Goal: Task Accomplishment & Management: Complete application form

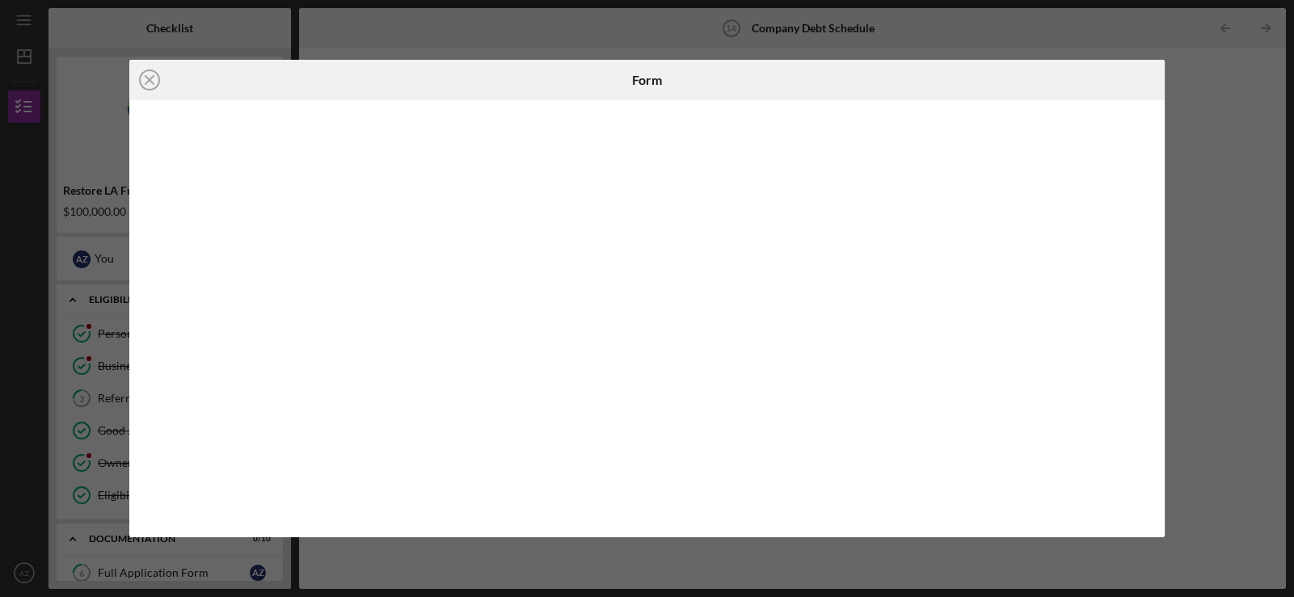
scroll to position [316, 0]
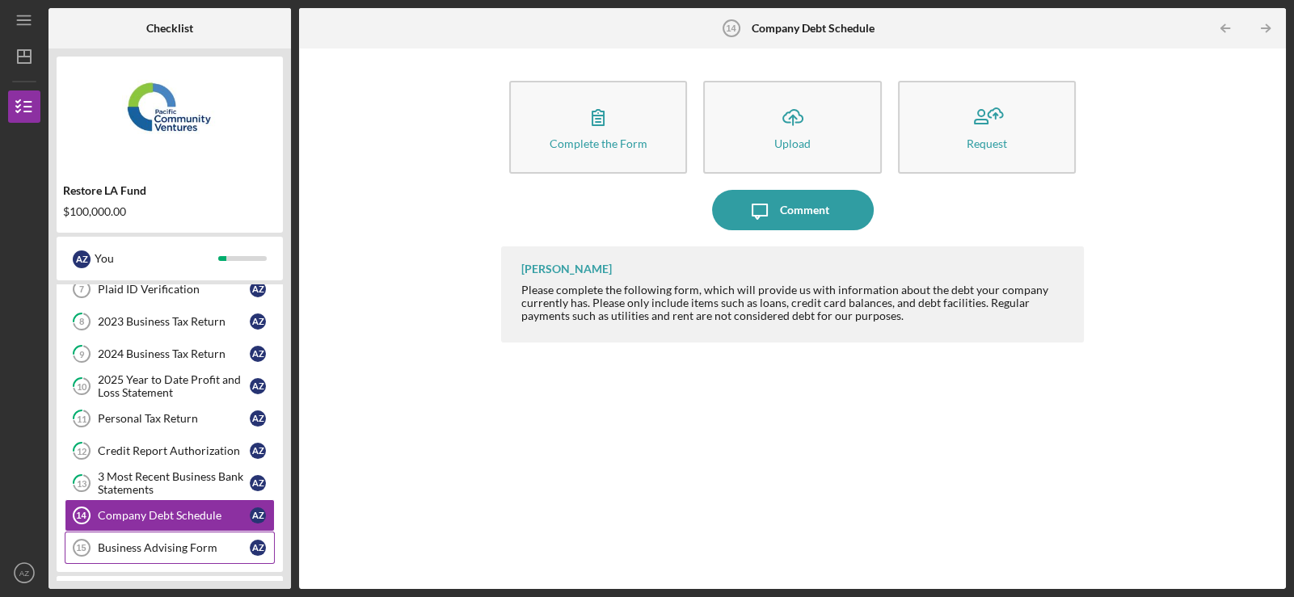
click at [173, 543] on div "Business Advising Form" at bounding box center [174, 547] width 152 height 13
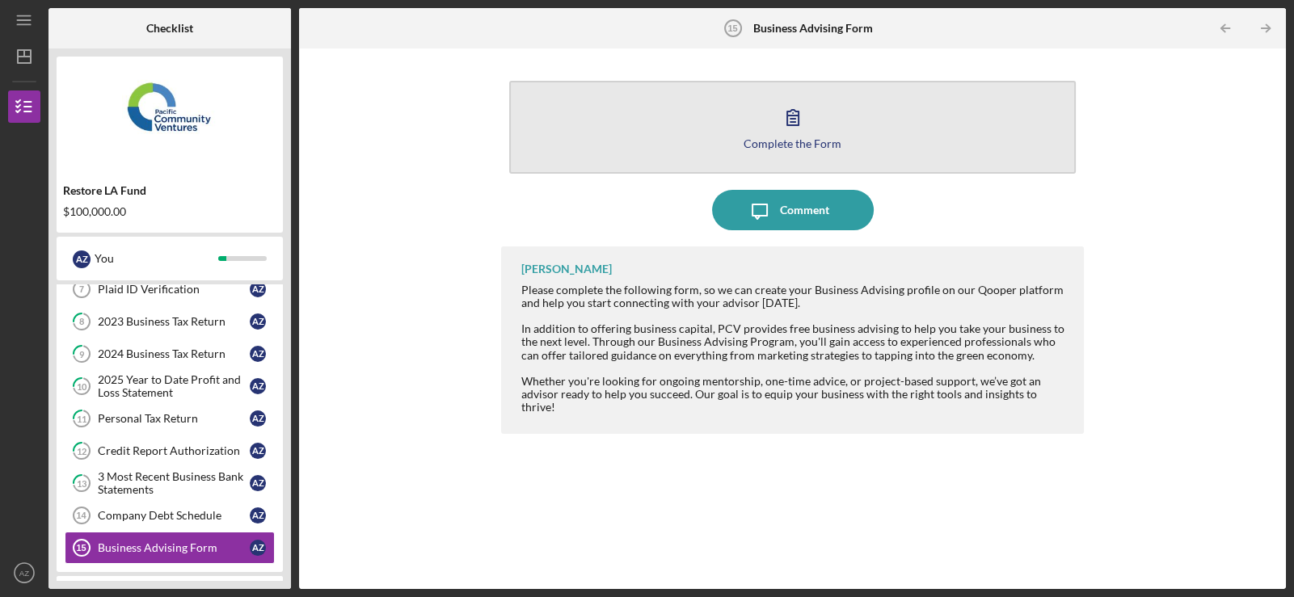
click at [813, 129] on button "Complete the Form Form" at bounding box center [792, 127] width 567 height 93
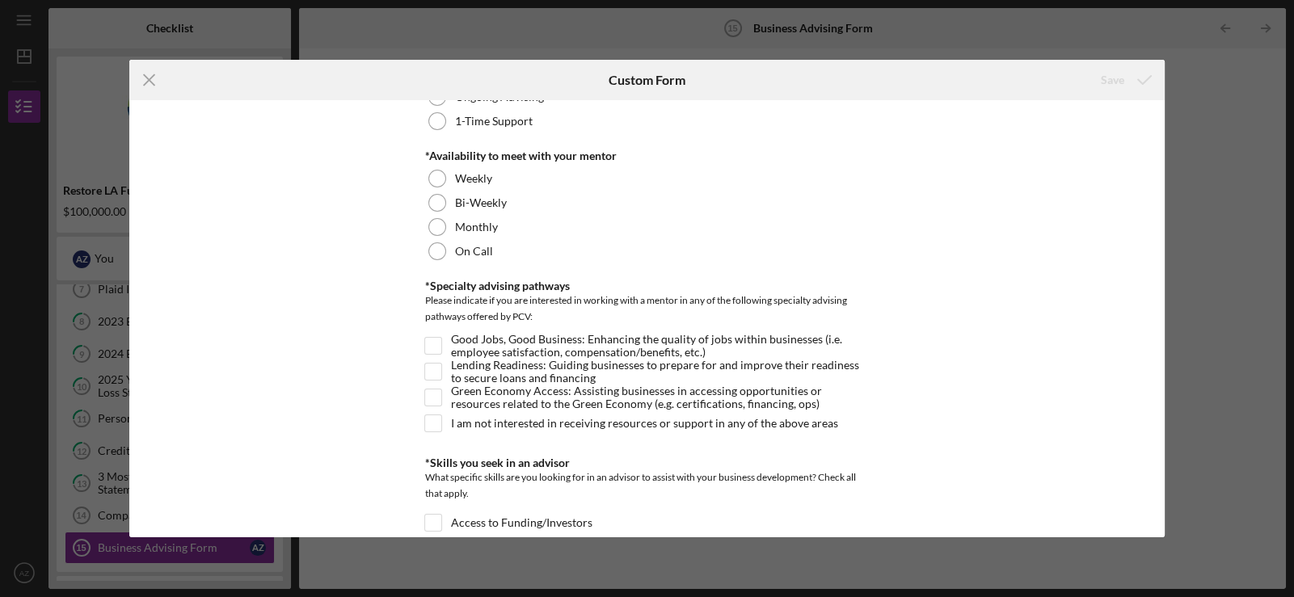
scroll to position [80, 0]
click at [427, 373] on input "Lending Readiness: Guiding businesses to prepare for and improve their readines…" at bounding box center [433, 372] width 16 height 16
checkbox input "true"
click at [433, 347] on input "Good Jobs, Good Business: Enhancing the quality of jobs within businesses (i.e.…" at bounding box center [433, 347] width 16 height 16
checkbox input "true"
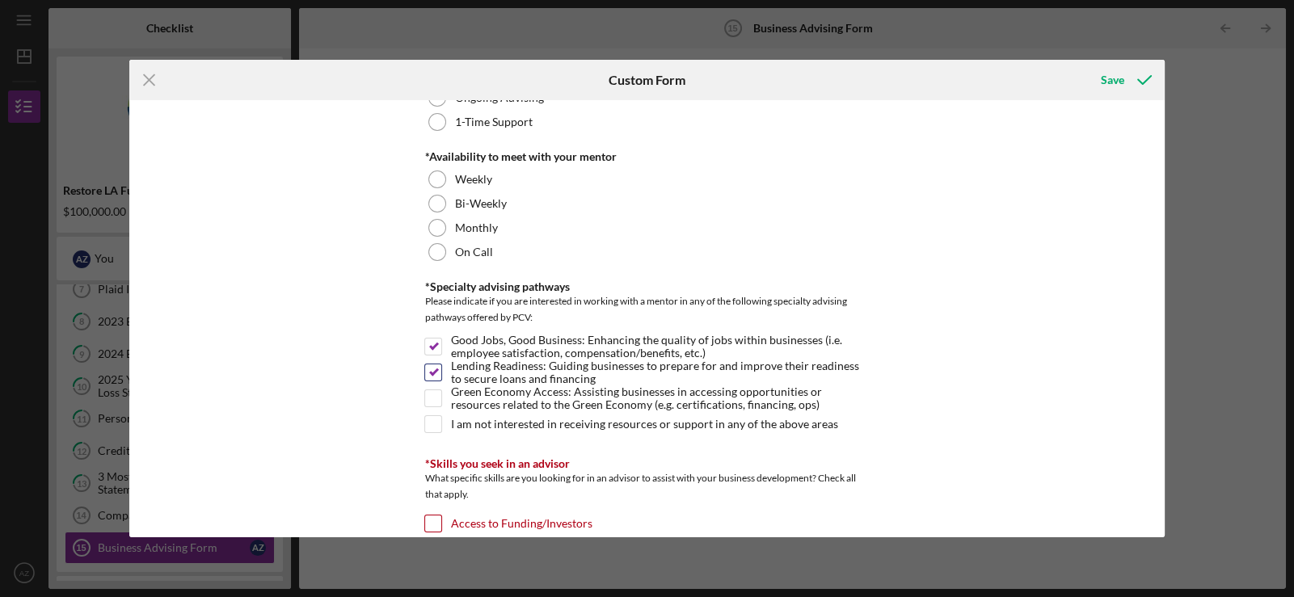
click at [432, 390] on div "Green Economy Access: Assisting businesses in accessing opportunities or resour…" at bounding box center [646, 403] width 444 height 26
click at [432, 395] on input "Green Economy Access: Assisting businesses in accessing opportunities or resour…" at bounding box center [433, 398] width 16 height 16
checkbox input "true"
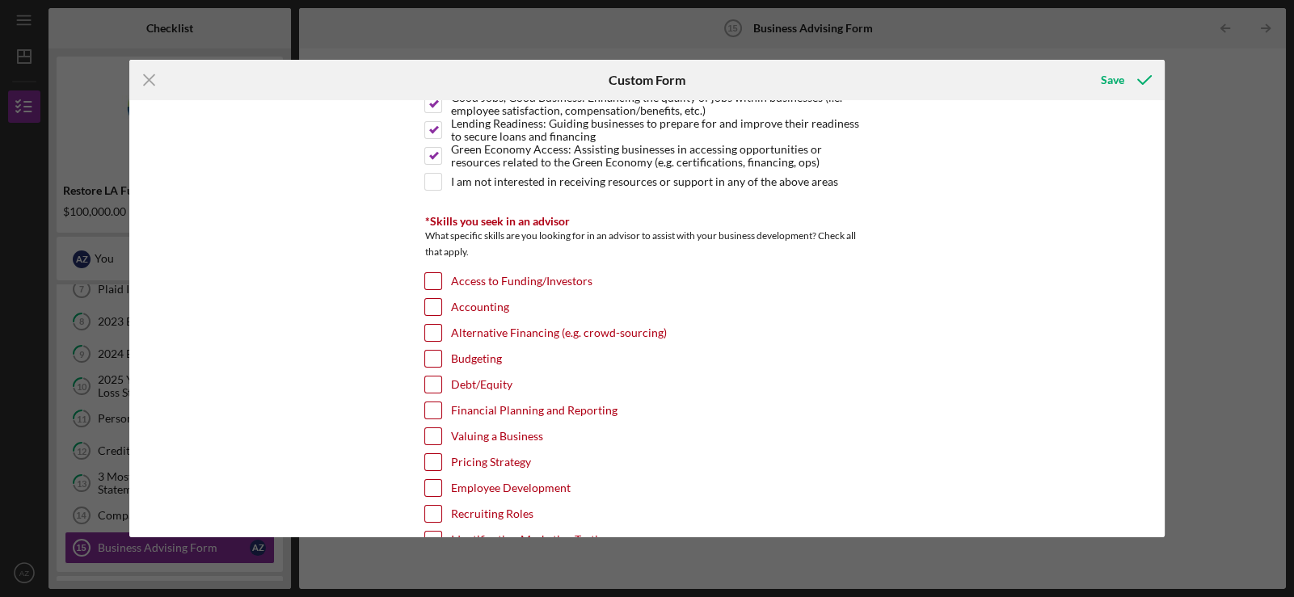
click at [428, 272] on div at bounding box center [433, 281] width 18 height 18
click at [426, 281] on input "Access to Funding/Investors" at bounding box center [433, 281] width 16 height 16
checkbox input "true"
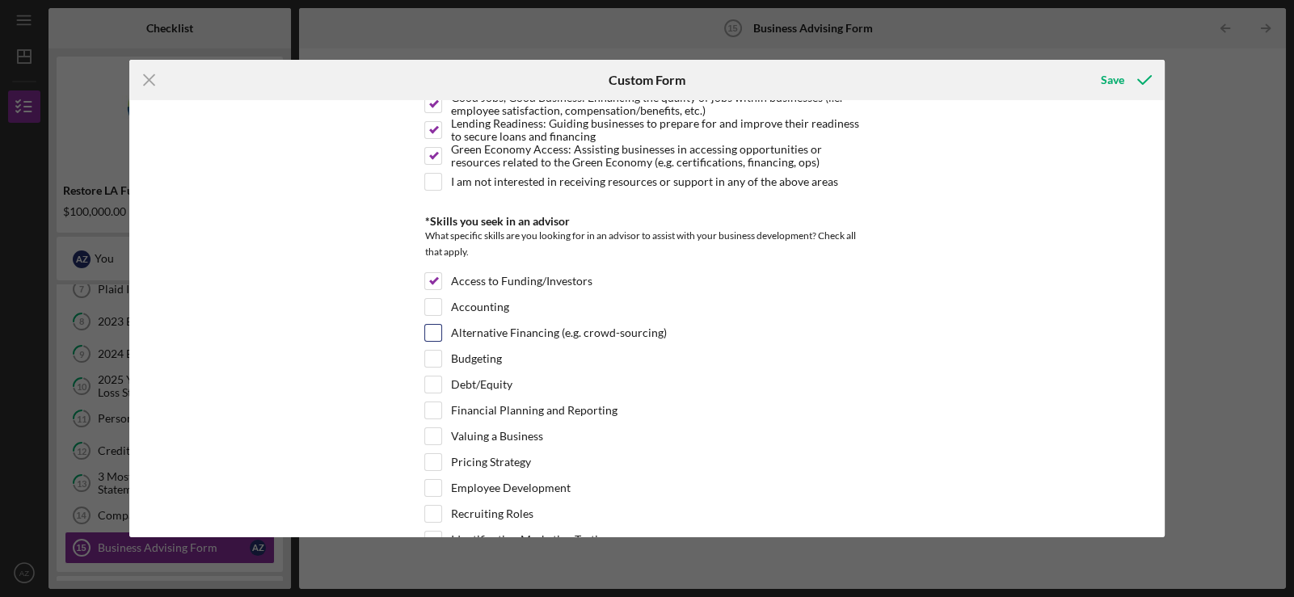
scroll to position [403, 0]
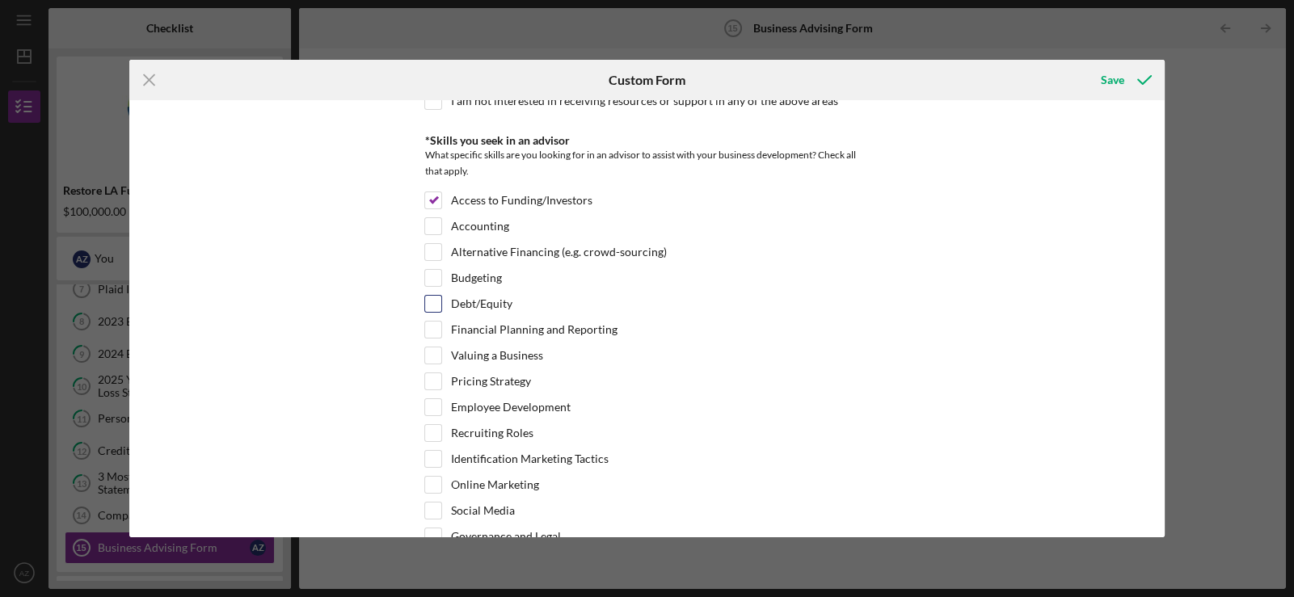
click at [433, 300] on input "Debt/Equity" at bounding box center [433, 304] width 16 height 16
checkbox input "true"
click at [433, 246] on input "Alternative Financing (e.g. crowd-sourcing)" at bounding box center [433, 252] width 16 height 16
checkbox input "true"
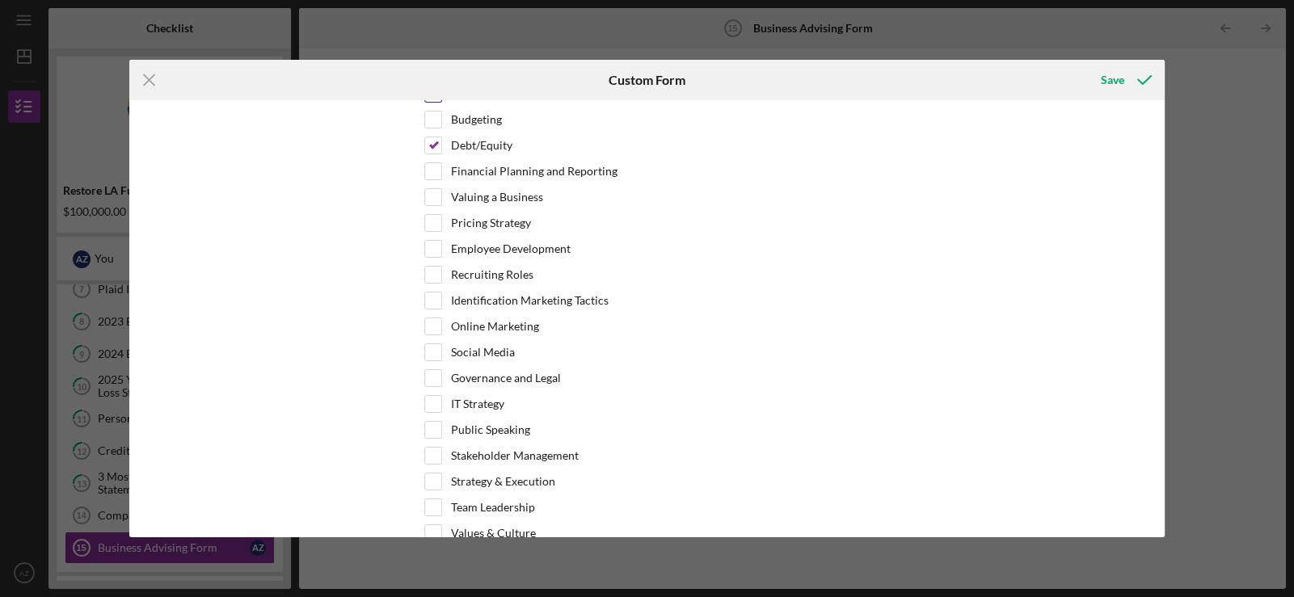
scroll to position [566, 0]
click at [428, 350] on input "Social Media" at bounding box center [433, 348] width 16 height 16
checkbox input "true"
click at [429, 366] on input "Governance and Legal" at bounding box center [433, 374] width 16 height 16
checkbox input "true"
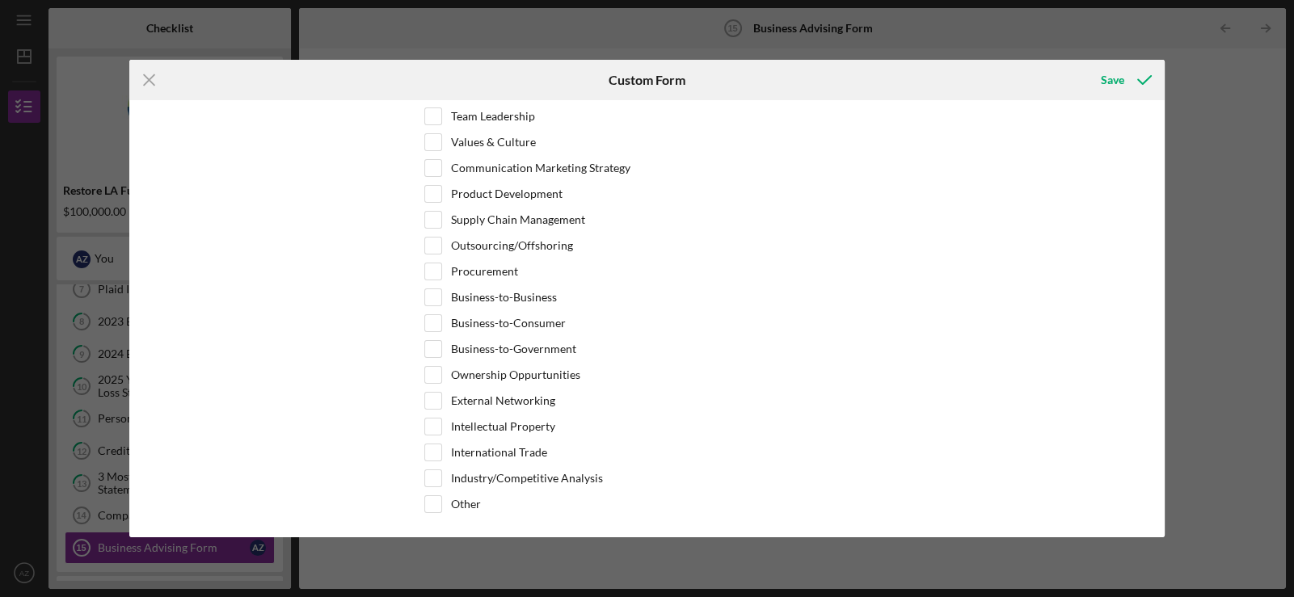
scroll to position [970, 0]
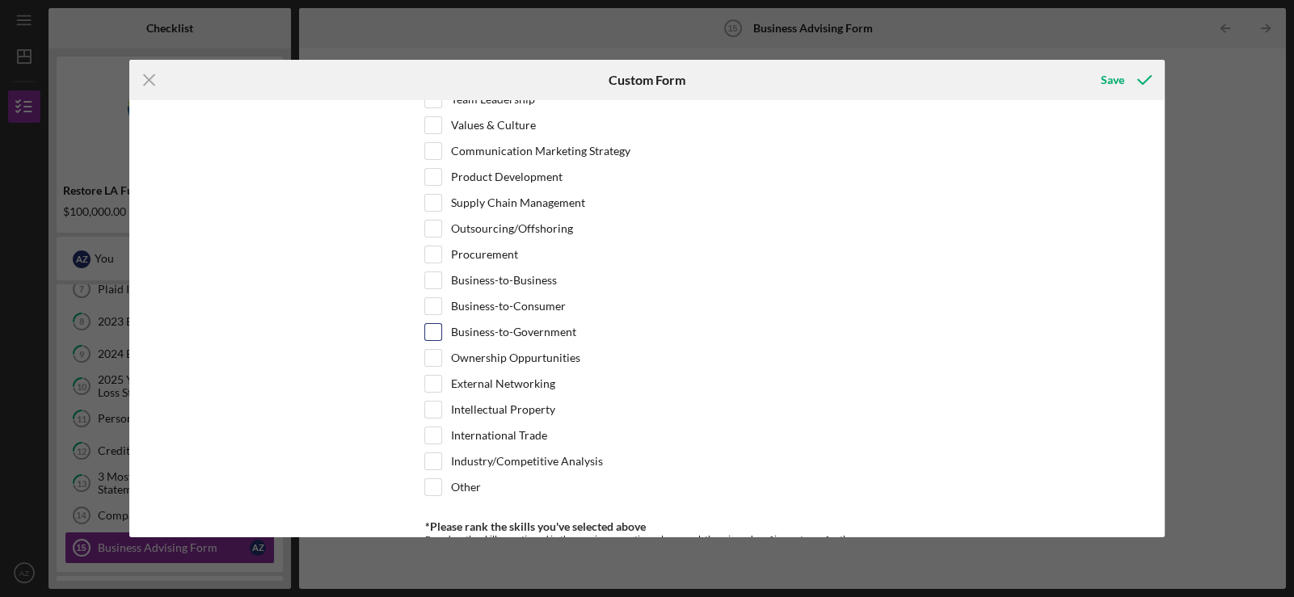
click at [432, 331] on input "Business-to-Government" at bounding box center [433, 332] width 16 height 16
checkbox input "true"
click at [432, 305] on input "Business-to-Consumer" at bounding box center [433, 306] width 16 height 16
checkbox input "true"
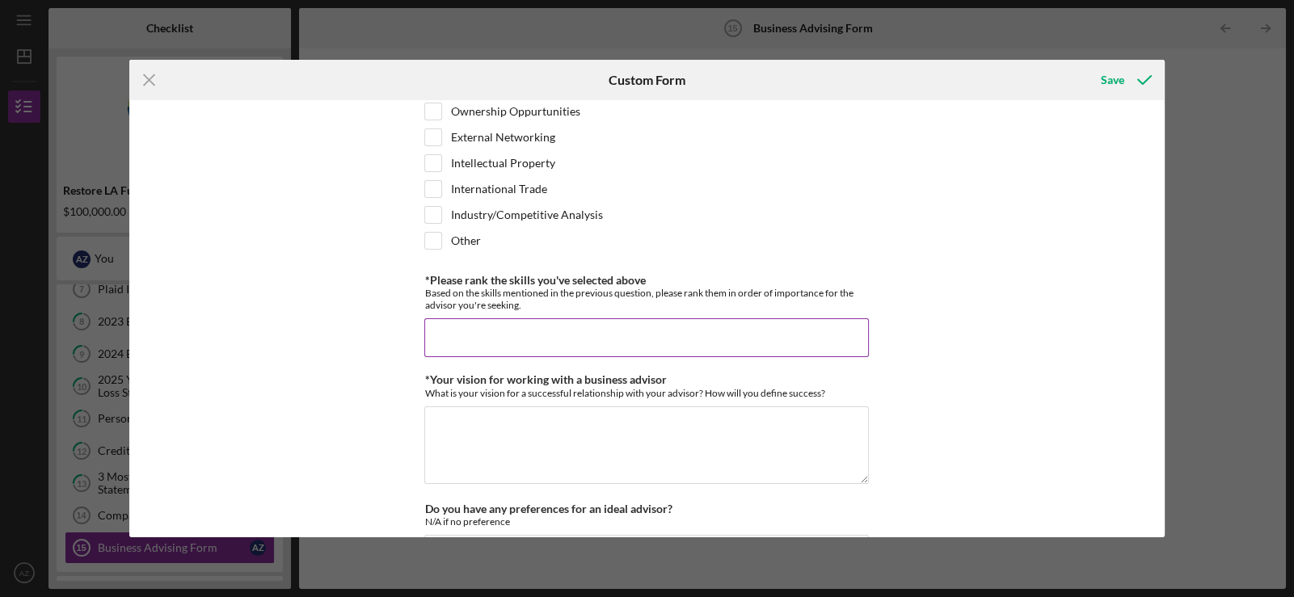
scroll to position [1226, 0]
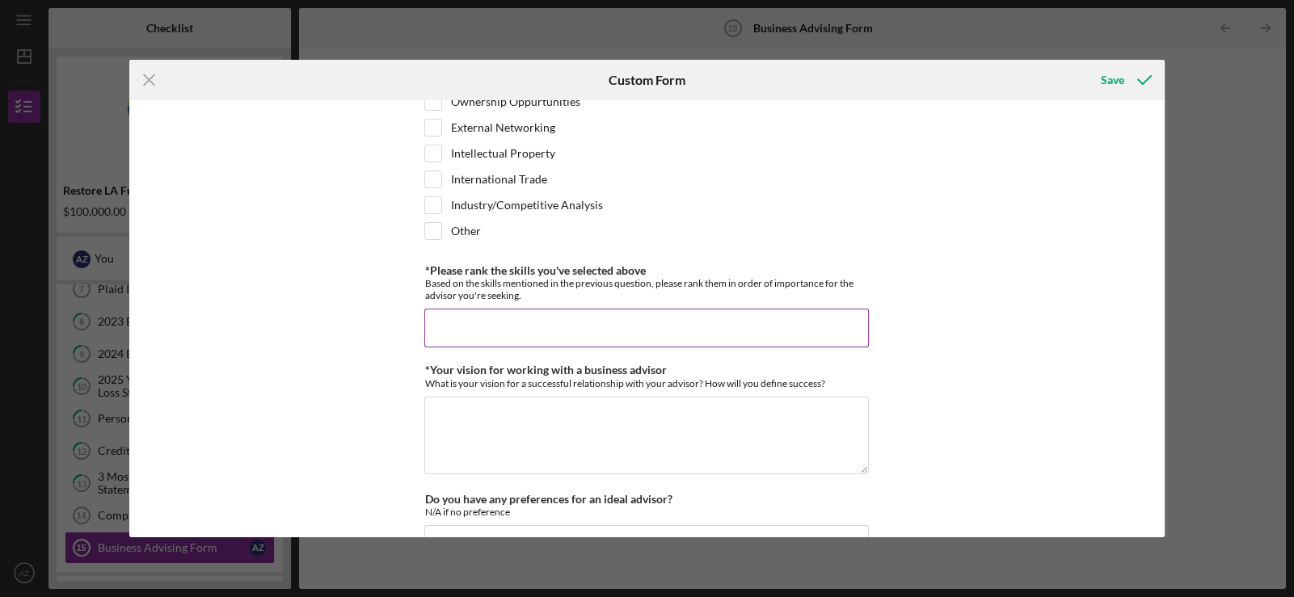
click at [434, 309] on input "*Please rank the skills you've selected above" at bounding box center [646, 328] width 444 height 39
click at [426, 324] on input "Business to Government" at bounding box center [646, 328] width 444 height 39
click at [572, 314] on input "1) Business to Government" at bounding box center [646, 328] width 444 height 39
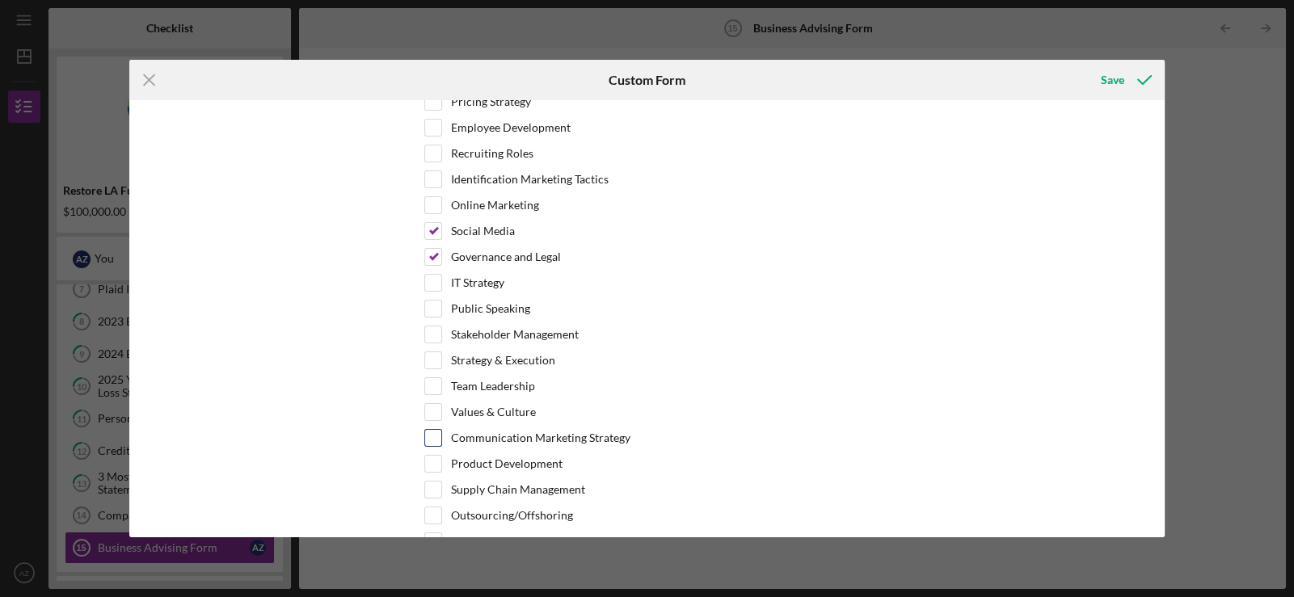
scroll to position [660, 0]
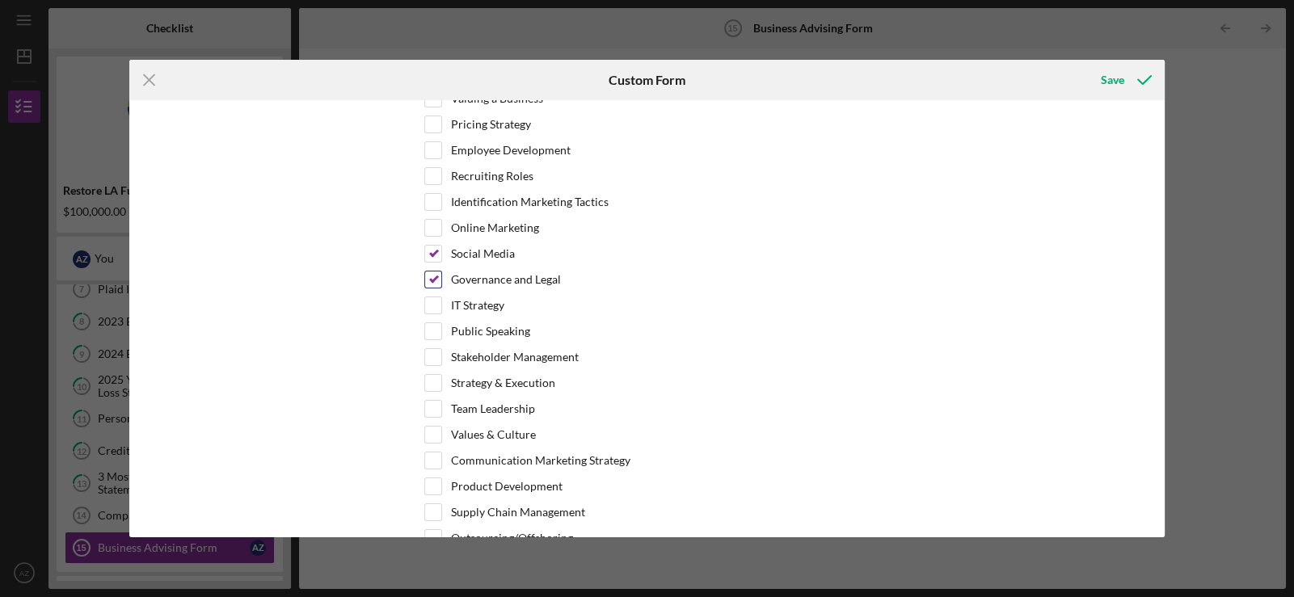
type input "1) Business to Government 2)"
click at [435, 273] on input "Governance and Legal" at bounding box center [433, 280] width 16 height 16
checkbox input "false"
click at [433, 254] on input "Social Media" at bounding box center [433, 254] width 16 height 16
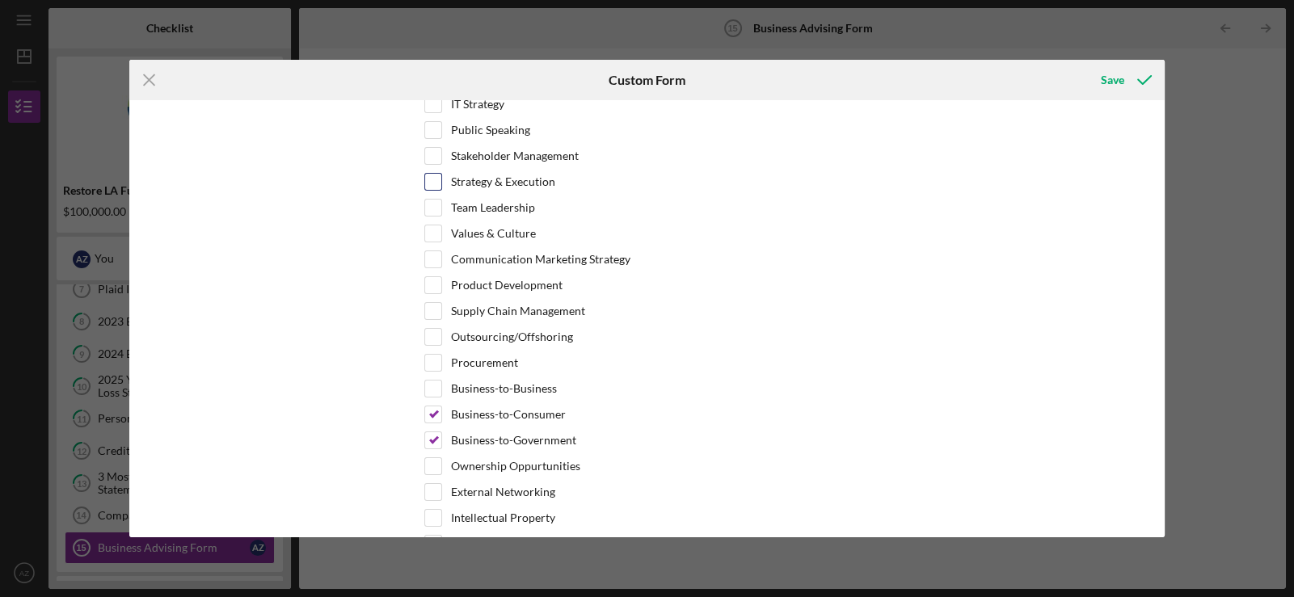
scroll to position [1064, 0]
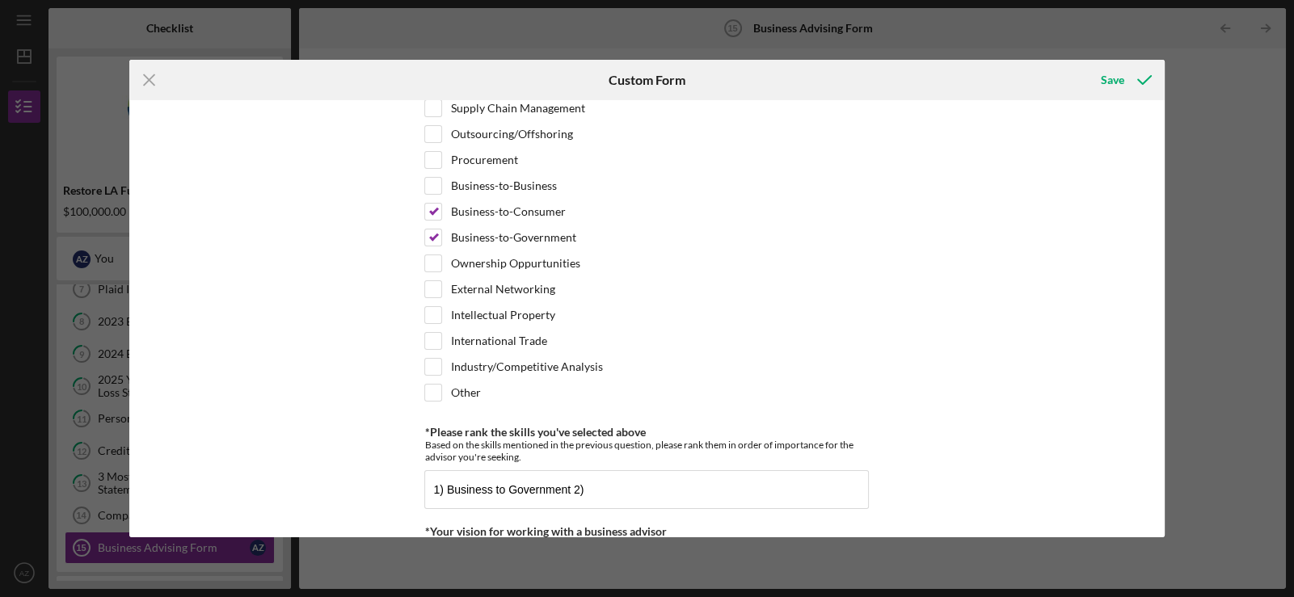
checkbox input "false"
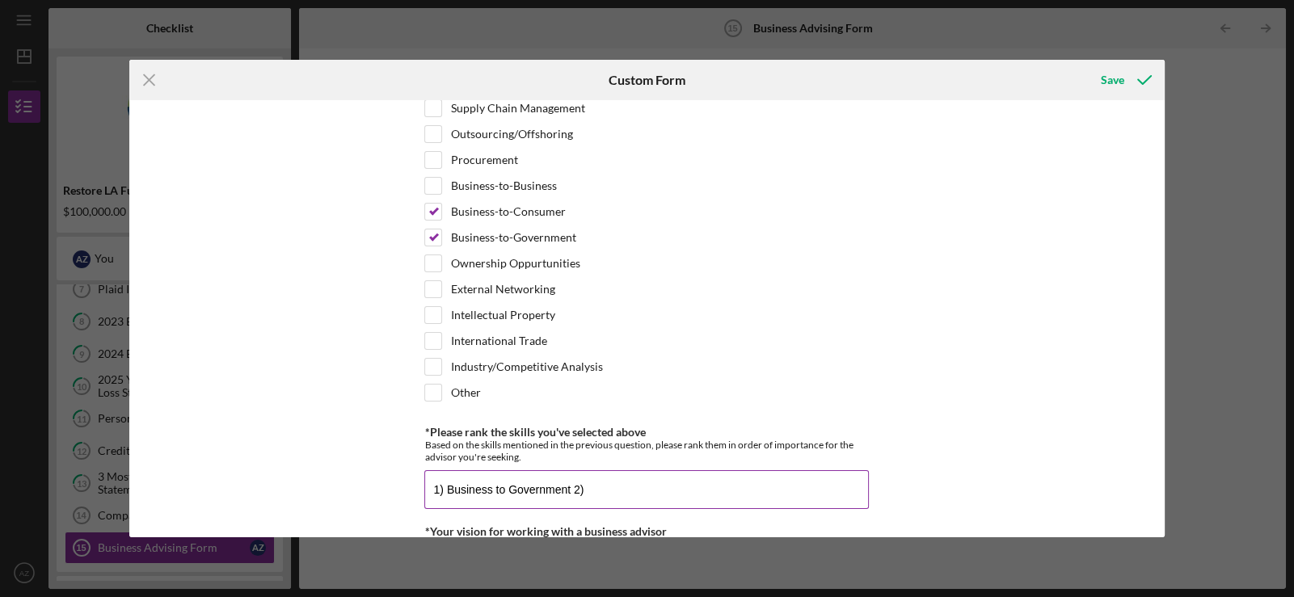
click at [594, 484] on input "1) Business to Government 2)" at bounding box center [646, 489] width 444 height 39
click at [701, 479] on input "1) Business to Government 2) Access to founding 3)Altarnative financing" at bounding box center [646, 489] width 444 height 39
click at [814, 478] on input "1) Business to Government 2) Access to founding 3)Alternative financing" at bounding box center [646, 489] width 444 height 39
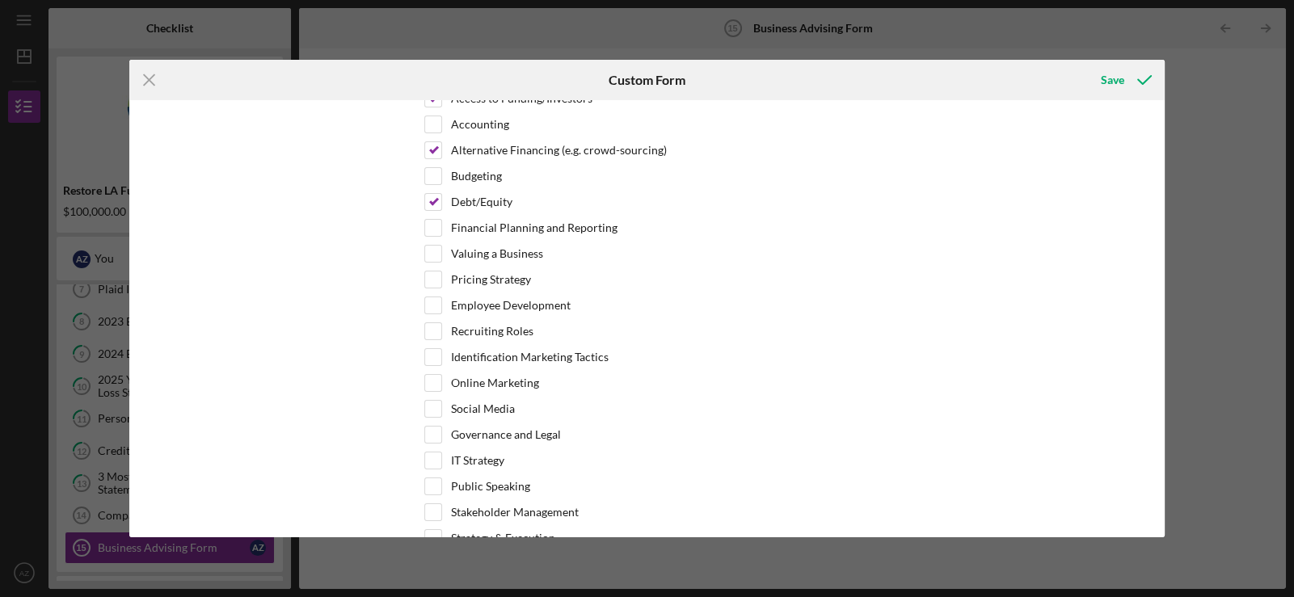
scroll to position [499, 0]
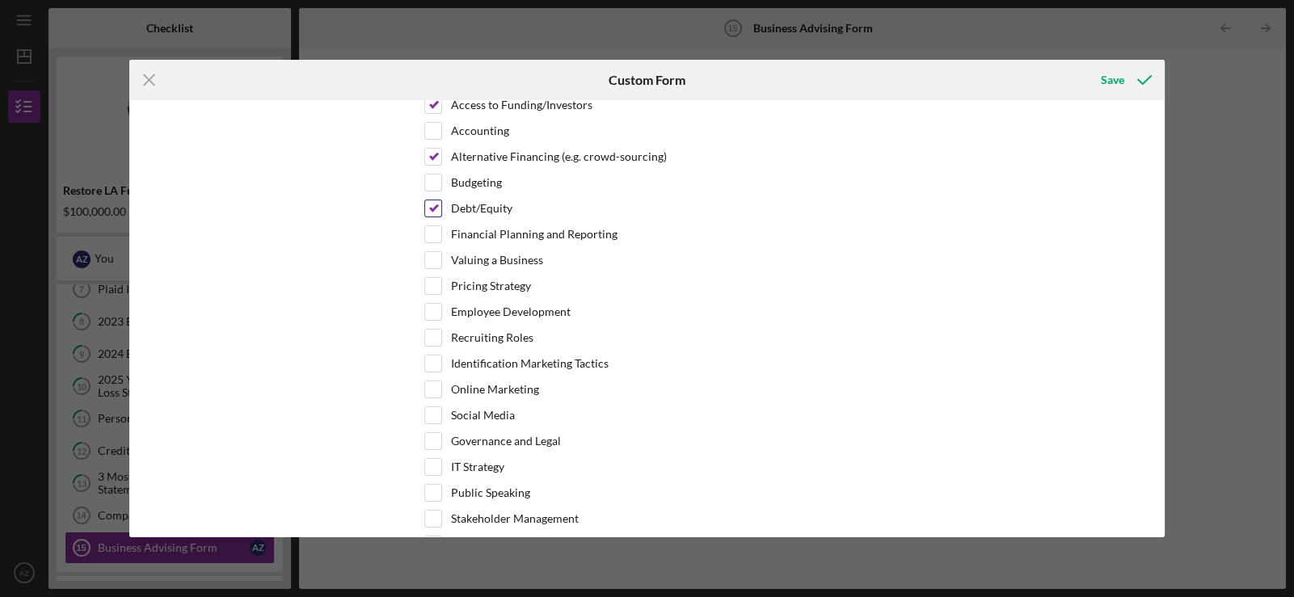
type input "1) Business to Government 2) Access to founding 3)Alternative financing 4)"
click at [436, 204] on input "Debt/Equity" at bounding box center [433, 208] width 16 height 16
checkbox input "false"
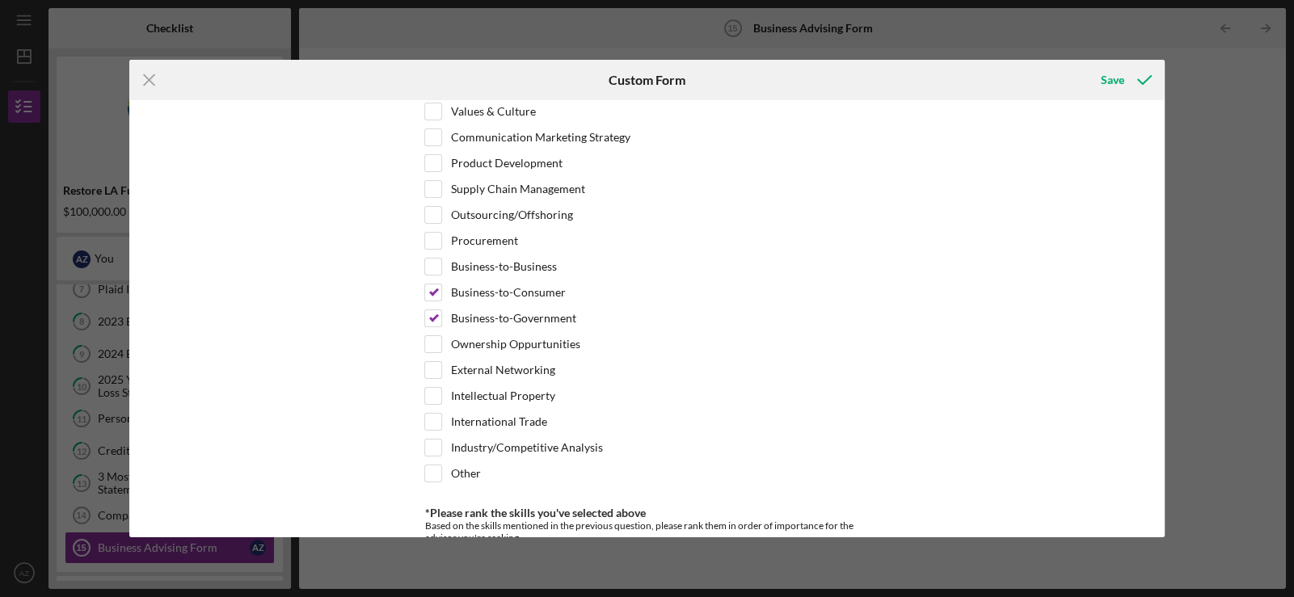
scroll to position [1388, 0]
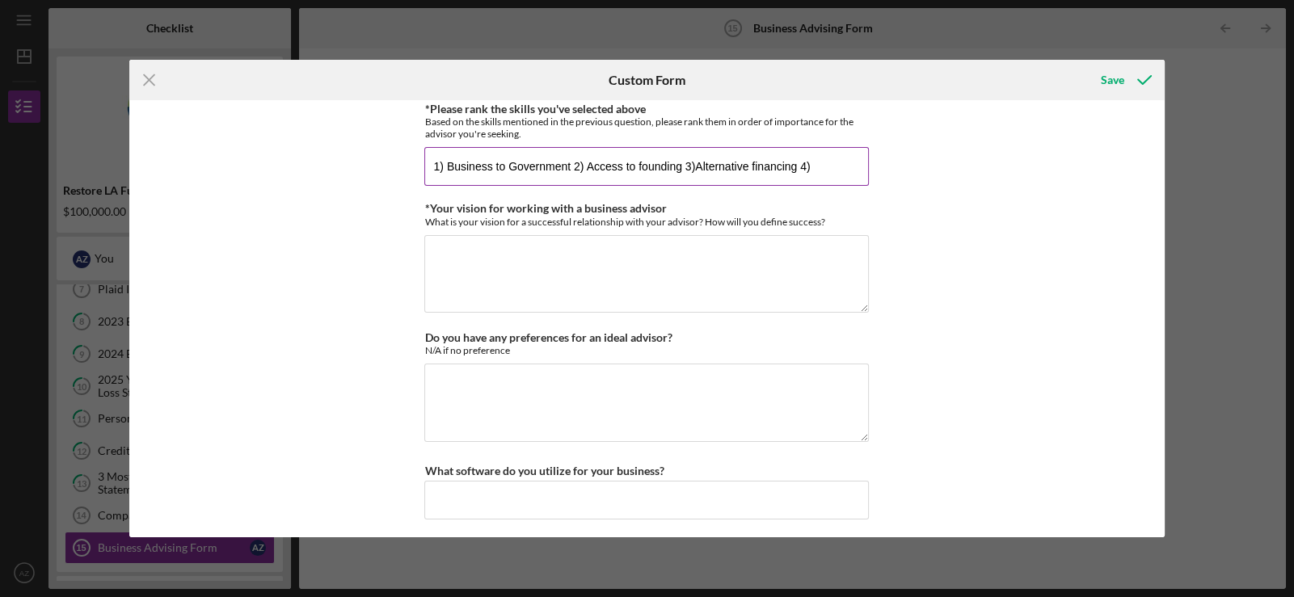
click at [824, 161] on input "1) Business to Government 2) Access to founding 3)Alternative financing 4)" at bounding box center [646, 166] width 444 height 39
type input "1) Business to Government 2) Access to founding 3)Alternative financing 4) Busi…"
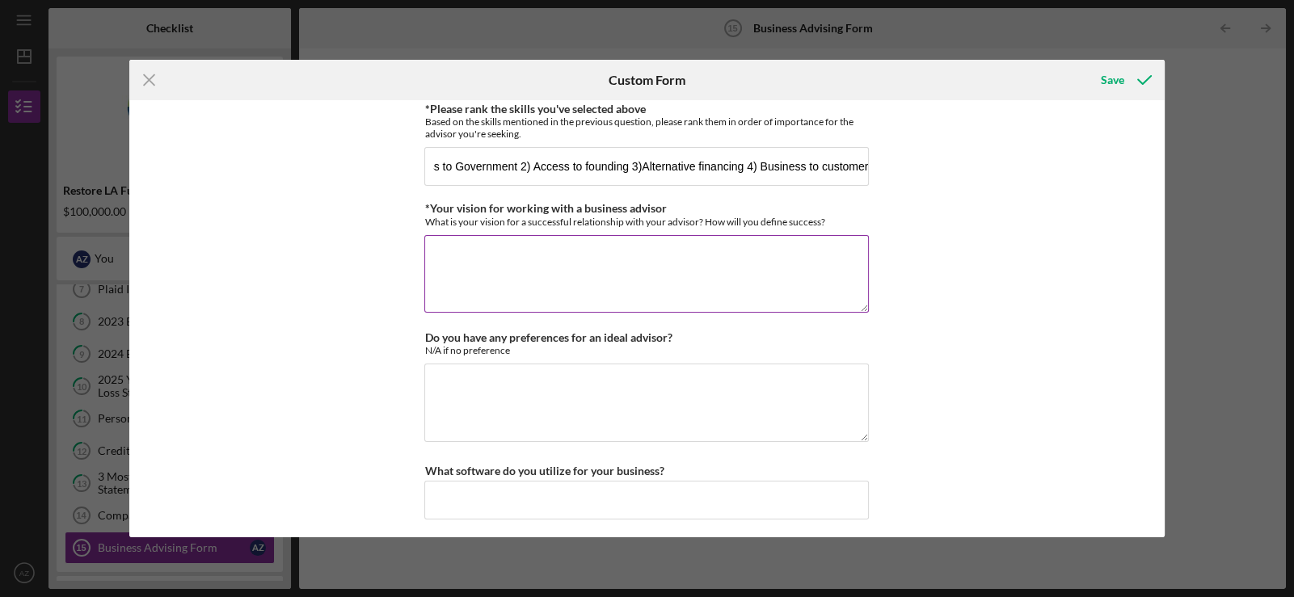
scroll to position [0, 0]
click at [660, 235] on textarea "*Your vision for working with a business advisor" at bounding box center [646, 274] width 444 height 78
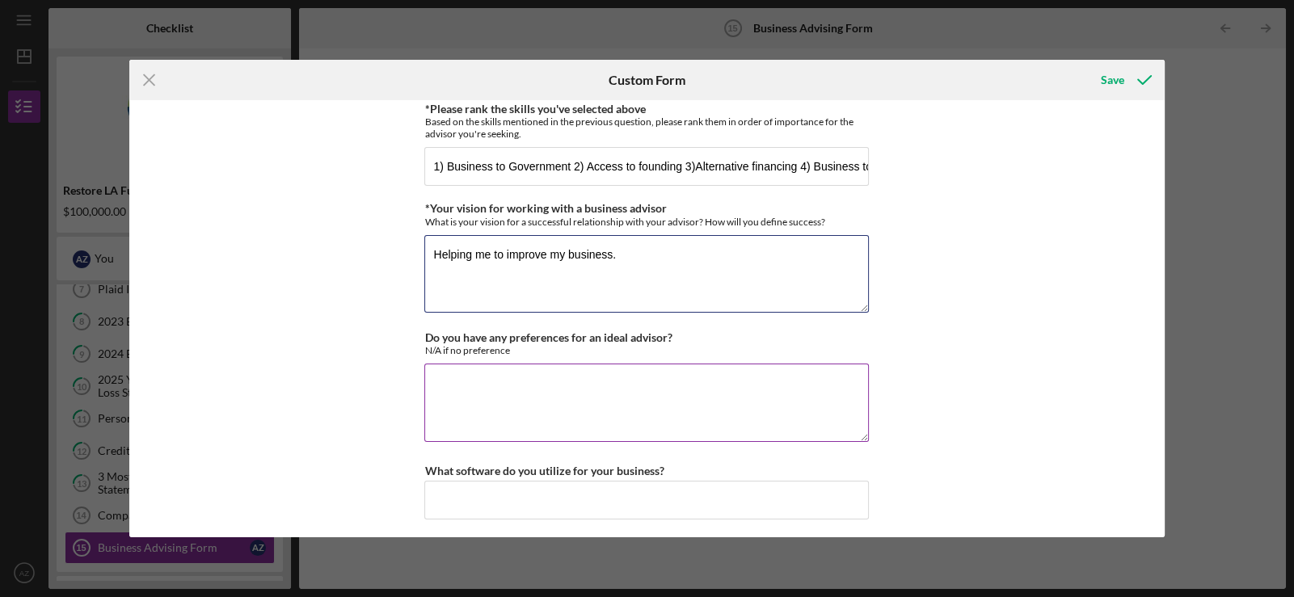
type textarea "Helping me to improve my business."
click at [541, 383] on textarea "Do you have any preferences for an ideal advisor?" at bounding box center [646, 403] width 444 height 78
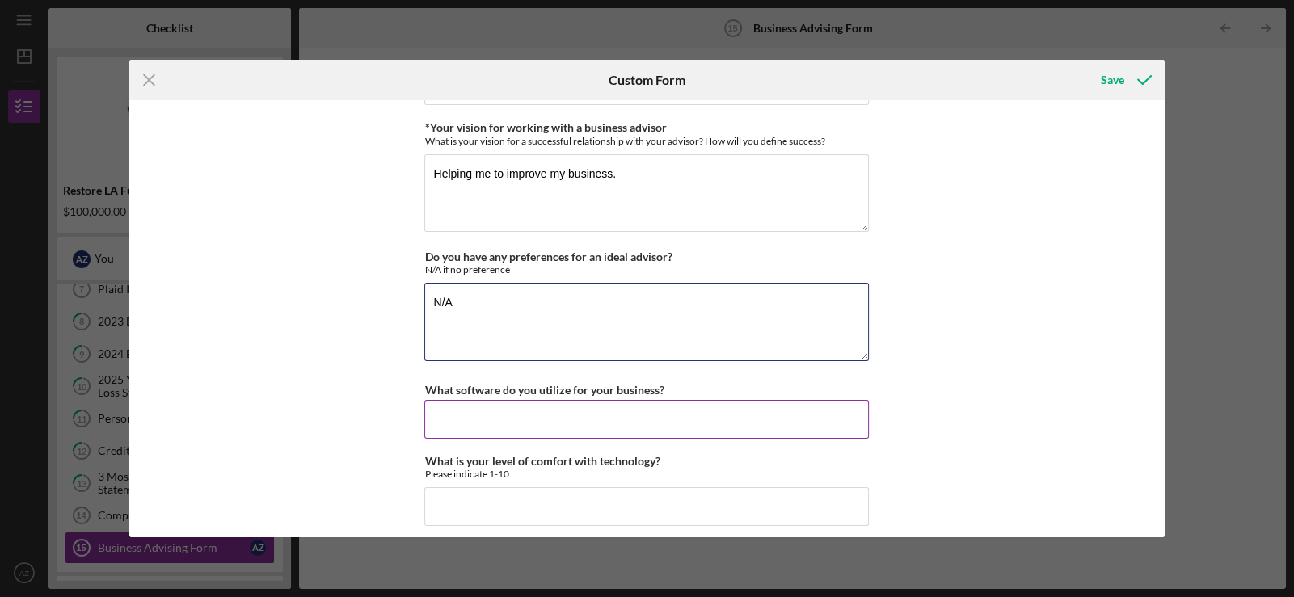
type textarea "N/A"
click at [541, 419] on input "What software do you utilize for your business?" at bounding box center [646, 419] width 444 height 39
type input "Crom"
click at [552, 492] on input "What is your level of comfort with technology?" at bounding box center [646, 506] width 444 height 39
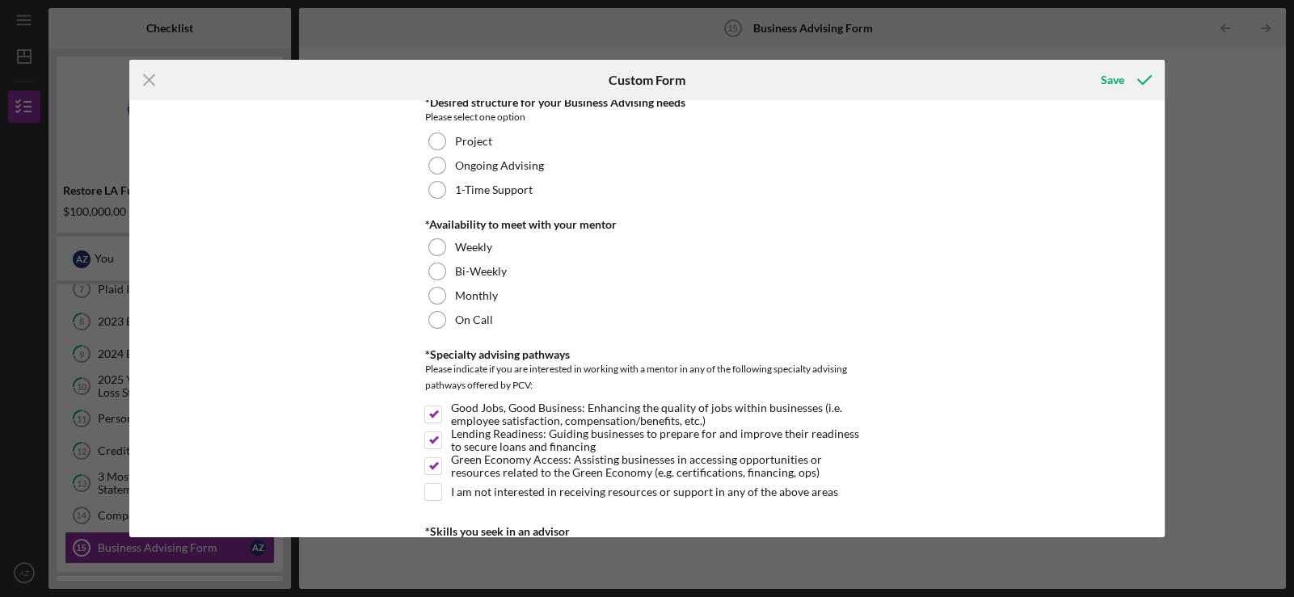
scroll to position [0, 0]
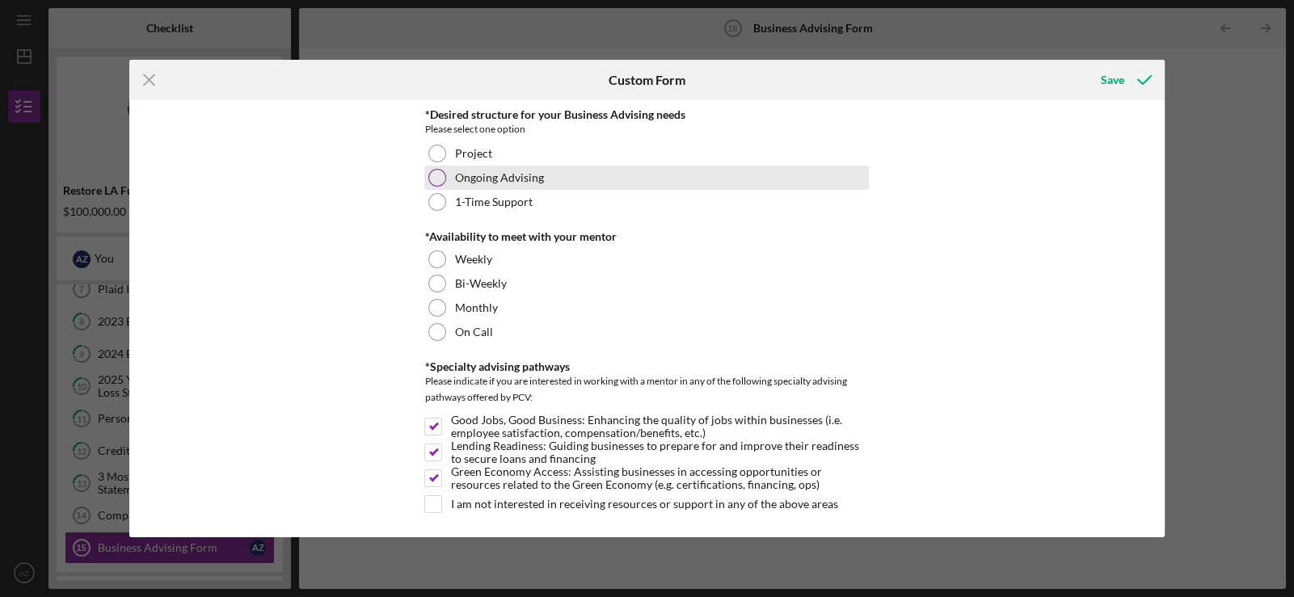
type input "7"
click at [435, 175] on div at bounding box center [437, 178] width 18 height 18
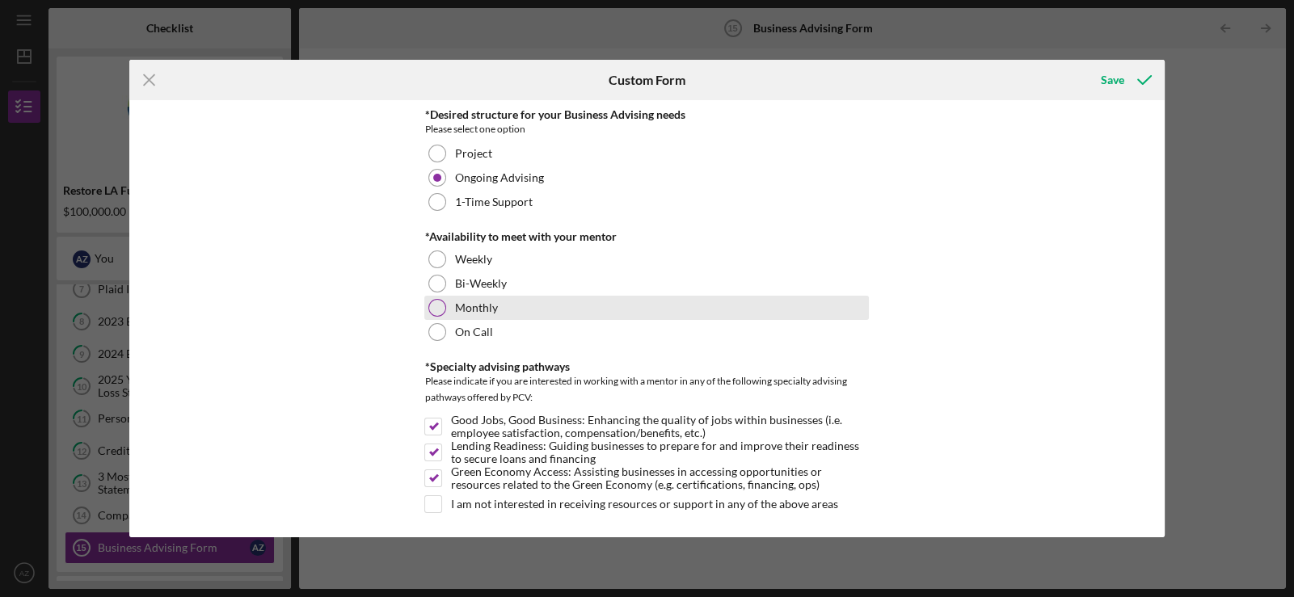
click at [438, 296] on div "Monthly" at bounding box center [646, 308] width 444 height 24
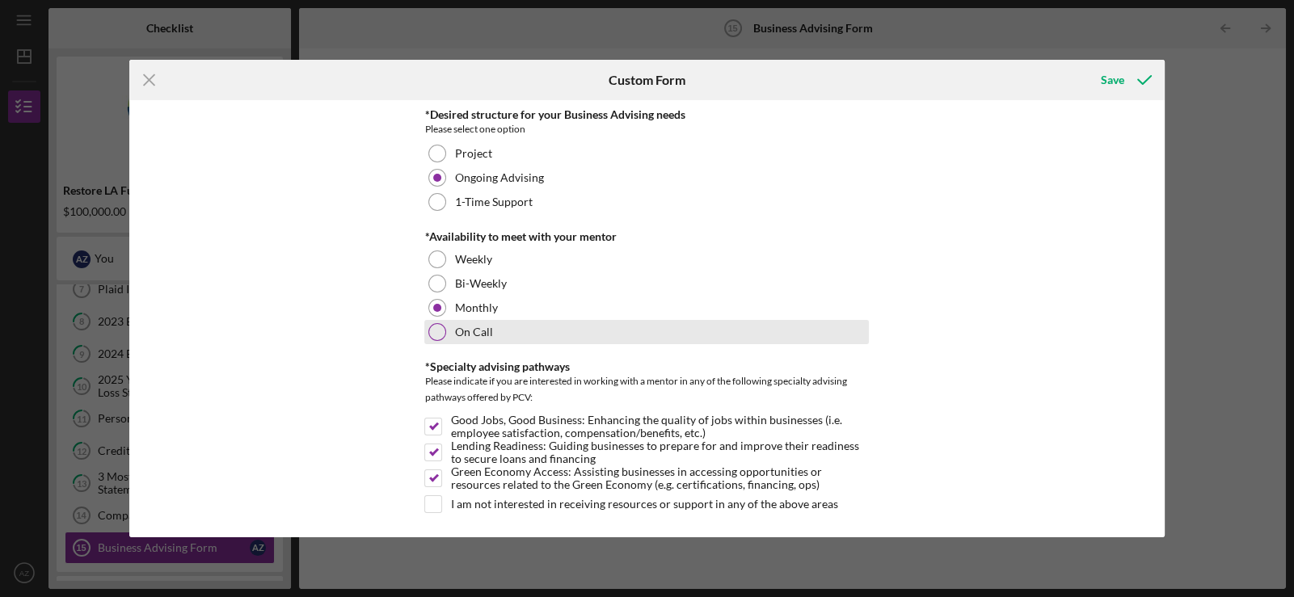
click at [425, 328] on div "On Call" at bounding box center [646, 332] width 444 height 24
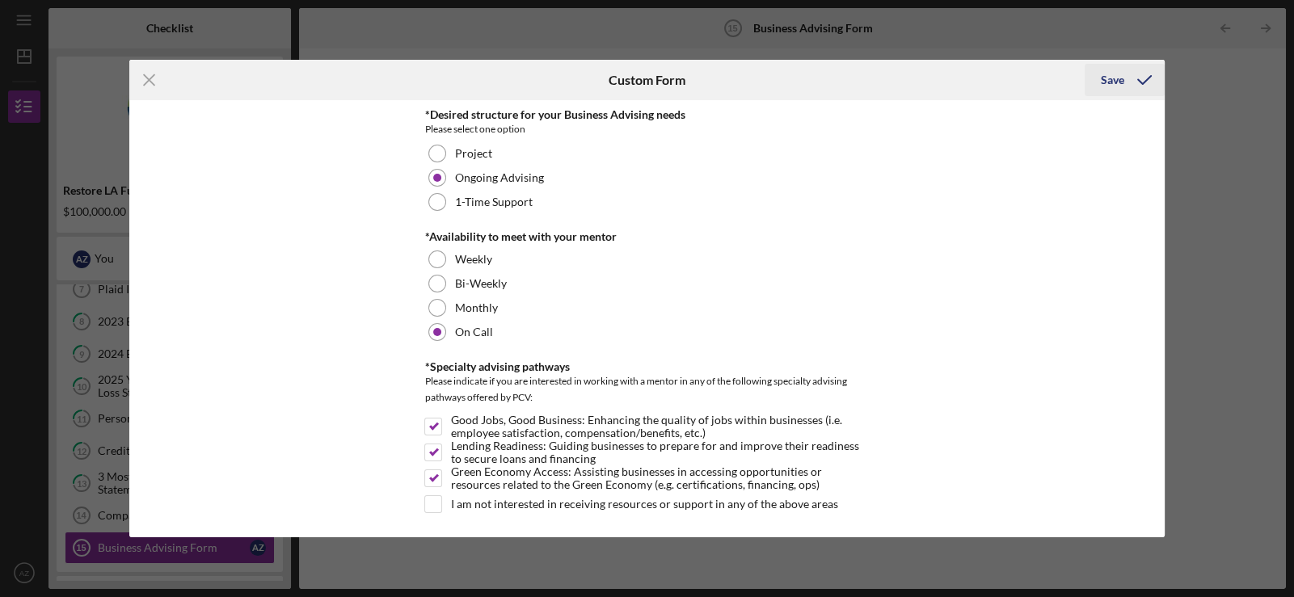
click at [1107, 73] on div "Save" at bounding box center [1112, 80] width 23 height 32
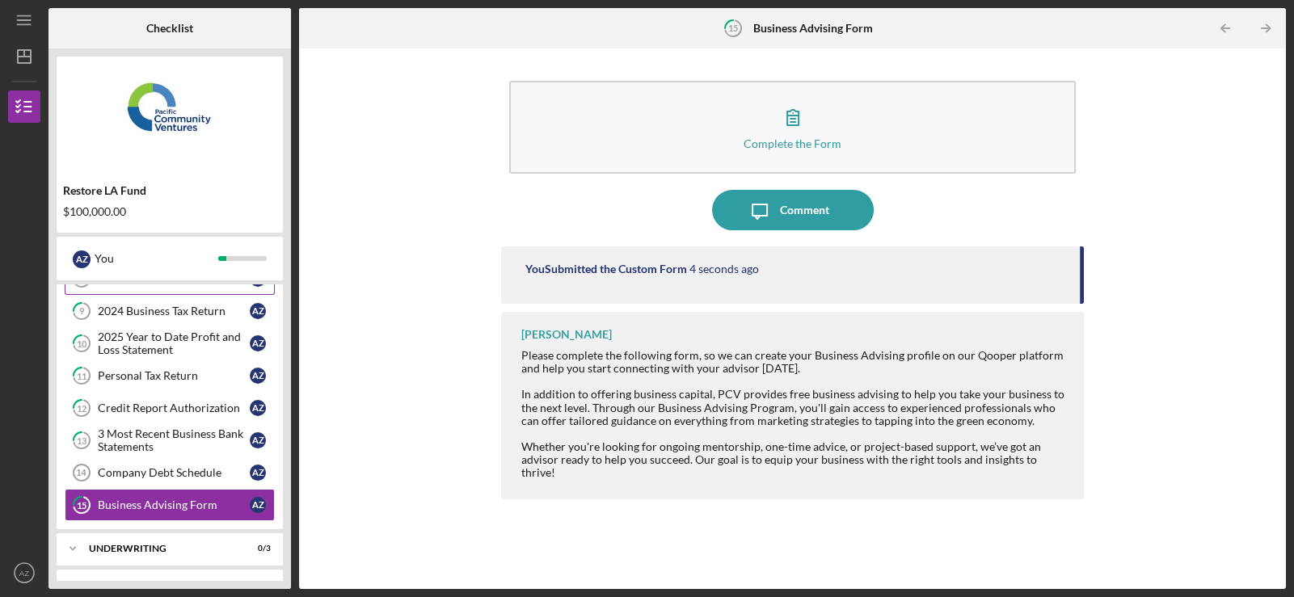
scroll to position [383, 0]
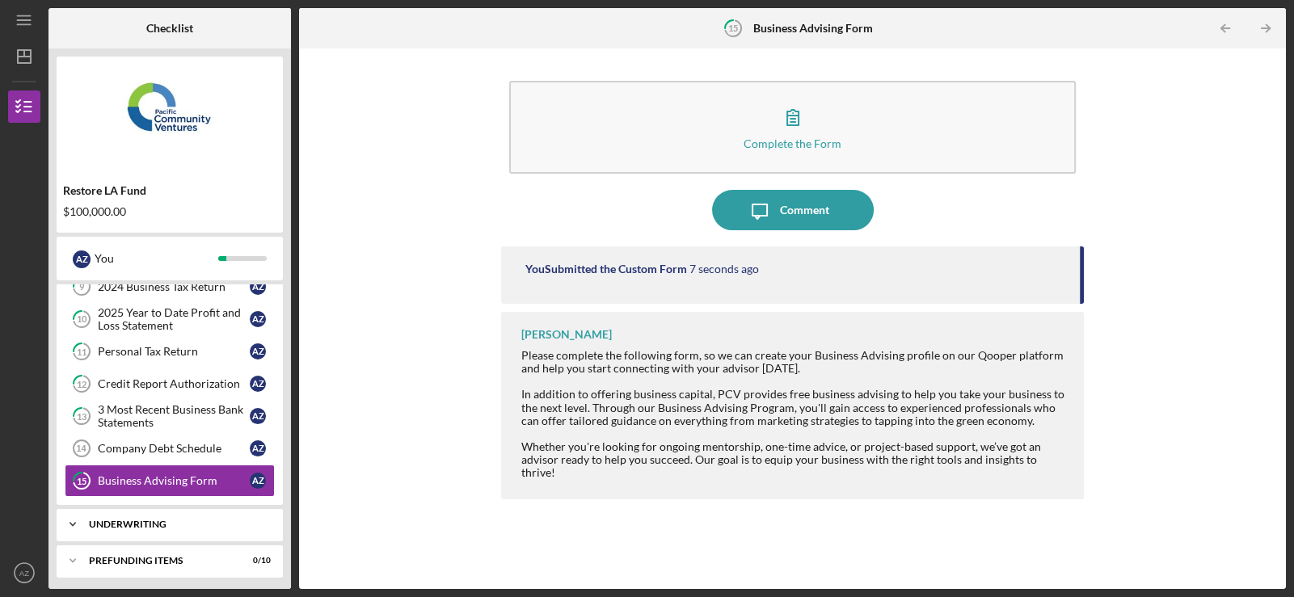
click at [166, 512] on div "Icon/Expander Underwriting 0 / 3" at bounding box center [170, 524] width 226 height 32
click at [165, 511] on div "Icon/Expander Underwriting 0 / 3" at bounding box center [170, 524] width 226 height 33
click at [165, 511] on div "Icon/Expander Underwriting 0 / 3" at bounding box center [170, 524] width 226 height 32
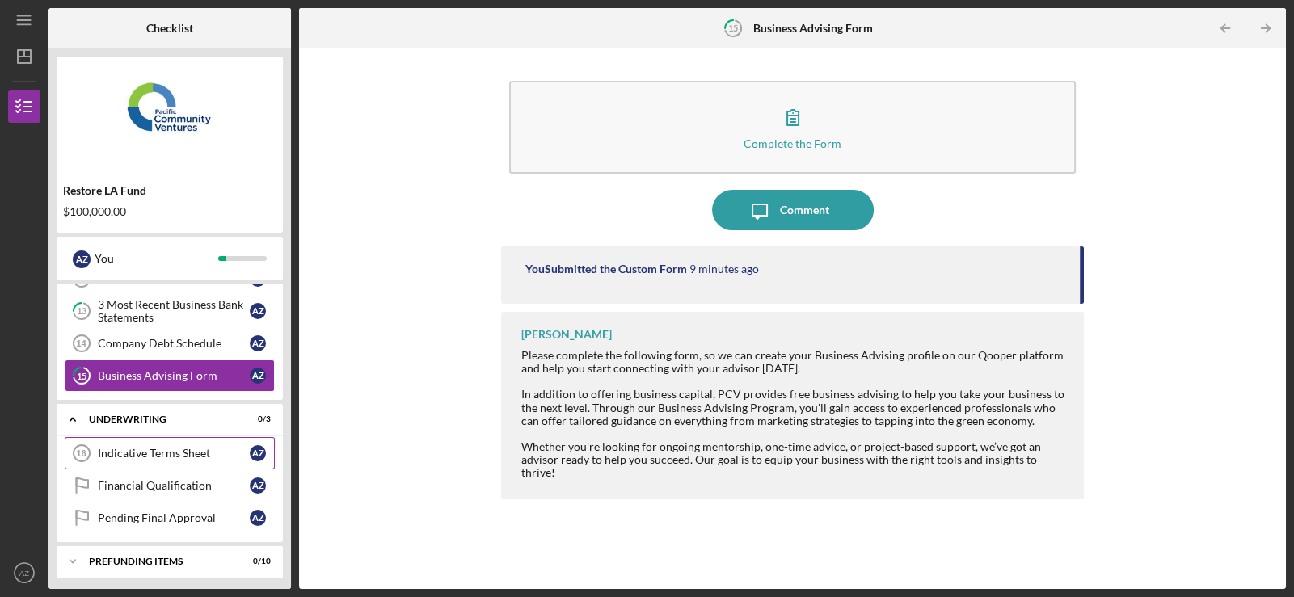
click at [137, 450] on div "Indicative Terms Sheet" at bounding box center [174, 453] width 152 height 13
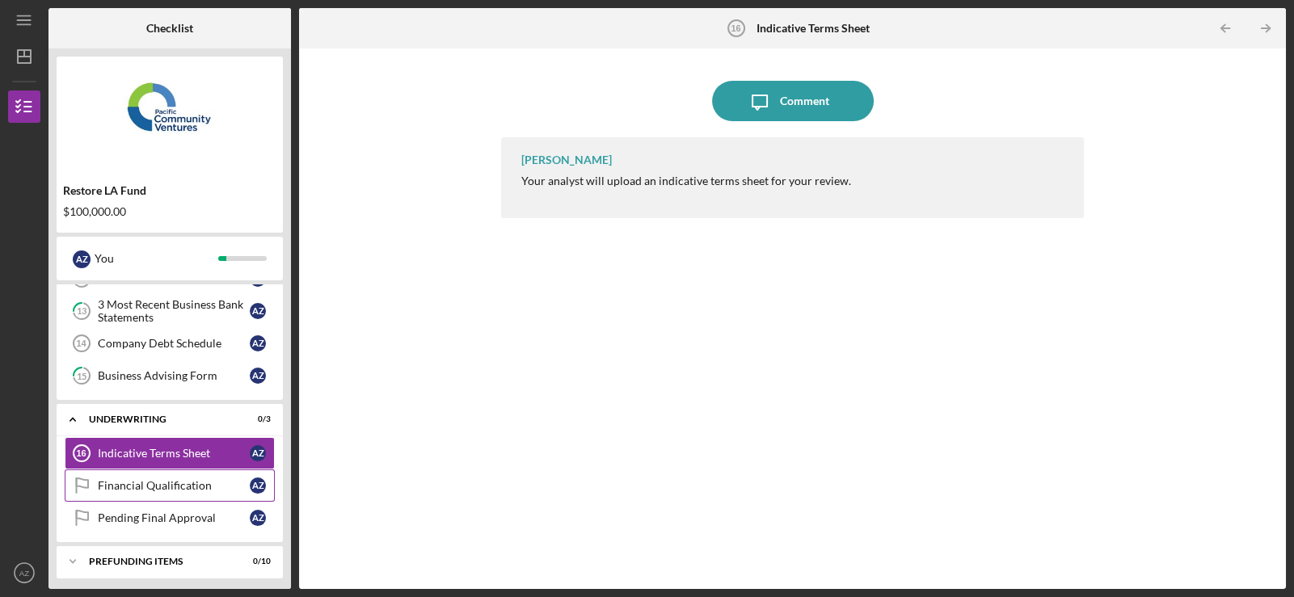
click at [111, 479] on div "Financial Qualification" at bounding box center [174, 485] width 152 height 13
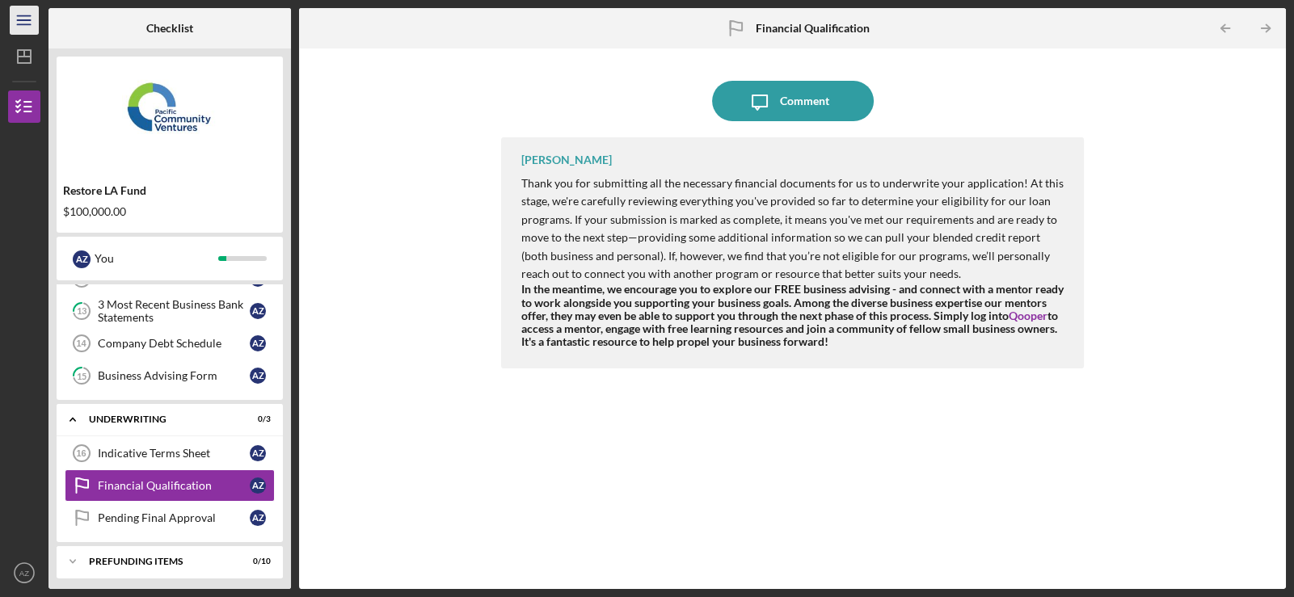
click at [15, 27] on icon "Icon/Menu" at bounding box center [24, 20] width 36 height 36
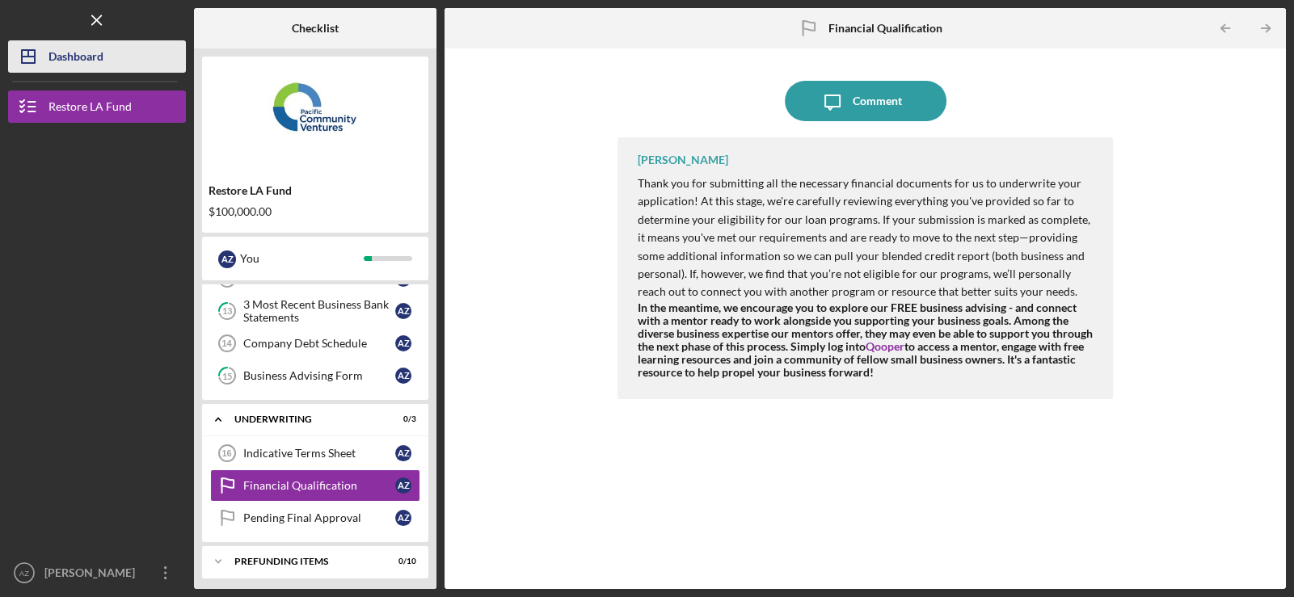
click at [65, 61] on div "Dashboard" at bounding box center [75, 58] width 55 height 36
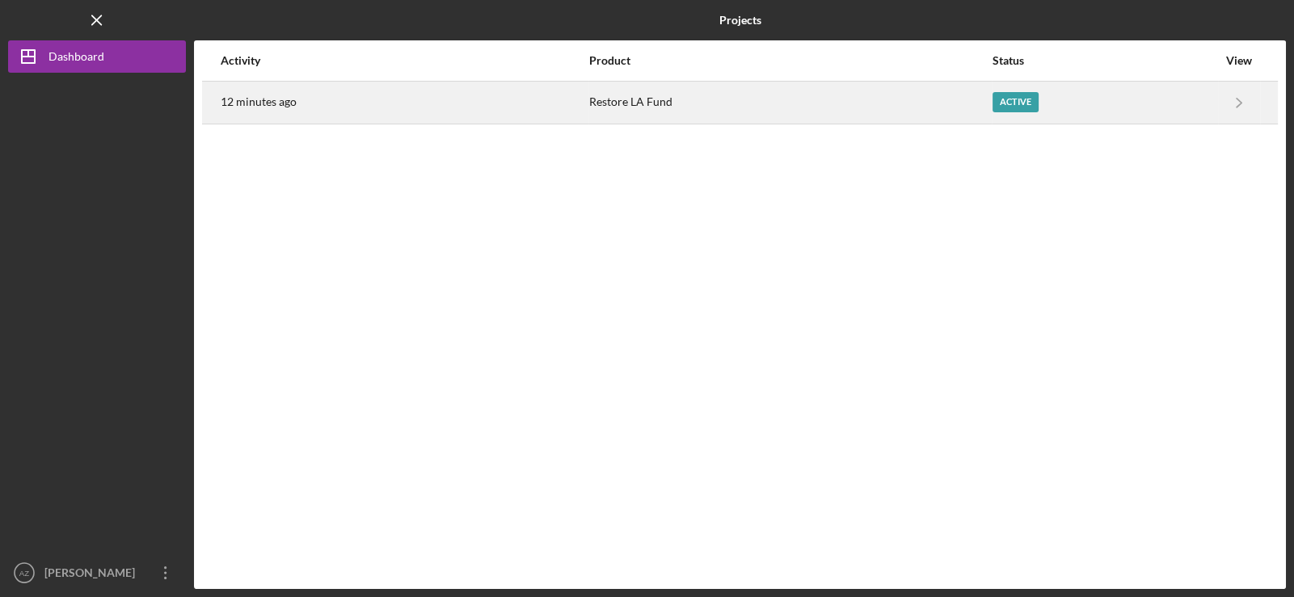
click at [603, 111] on div "Restore LA Fund" at bounding box center [790, 102] width 402 height 40
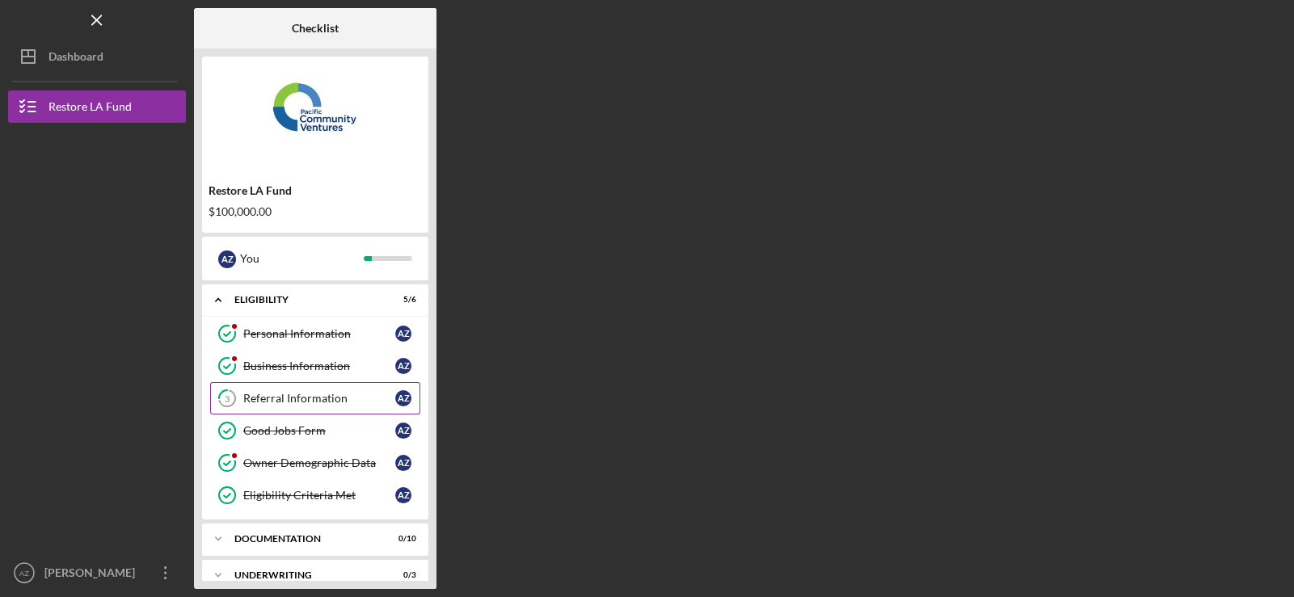
click at [314, 403] on link "3 Referral Information A Z" at bounding box center [315, 398] width 210 height 32
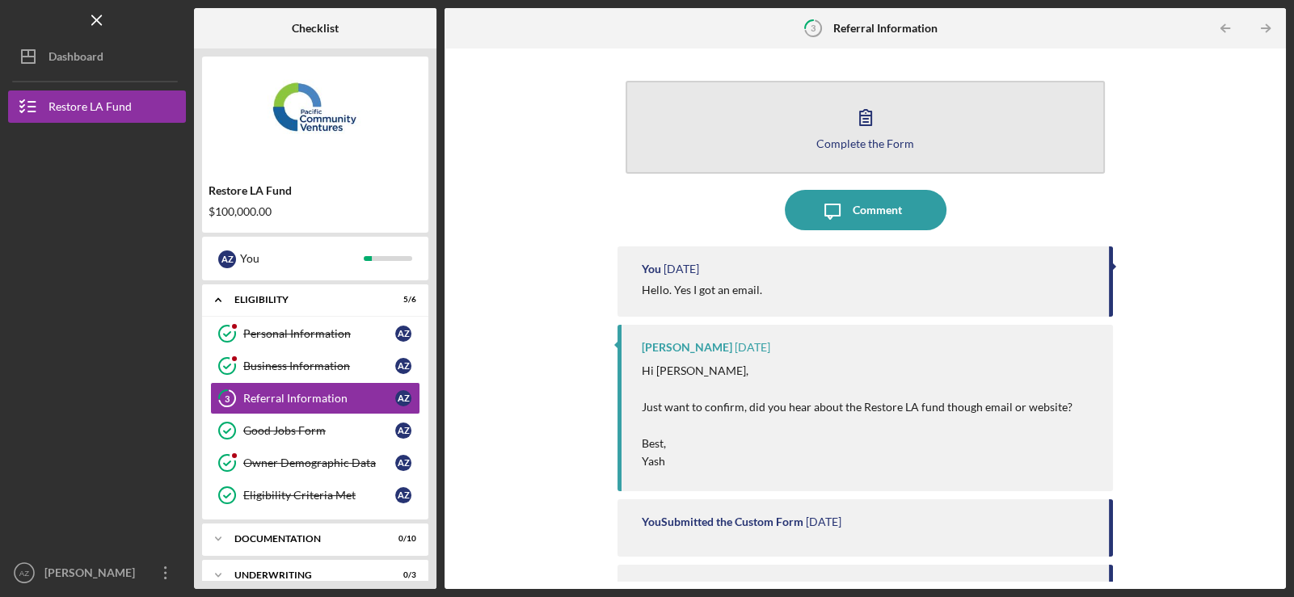
click at [873, 116] on icon "button" at bounding box center [865, 117] width 40 height 40
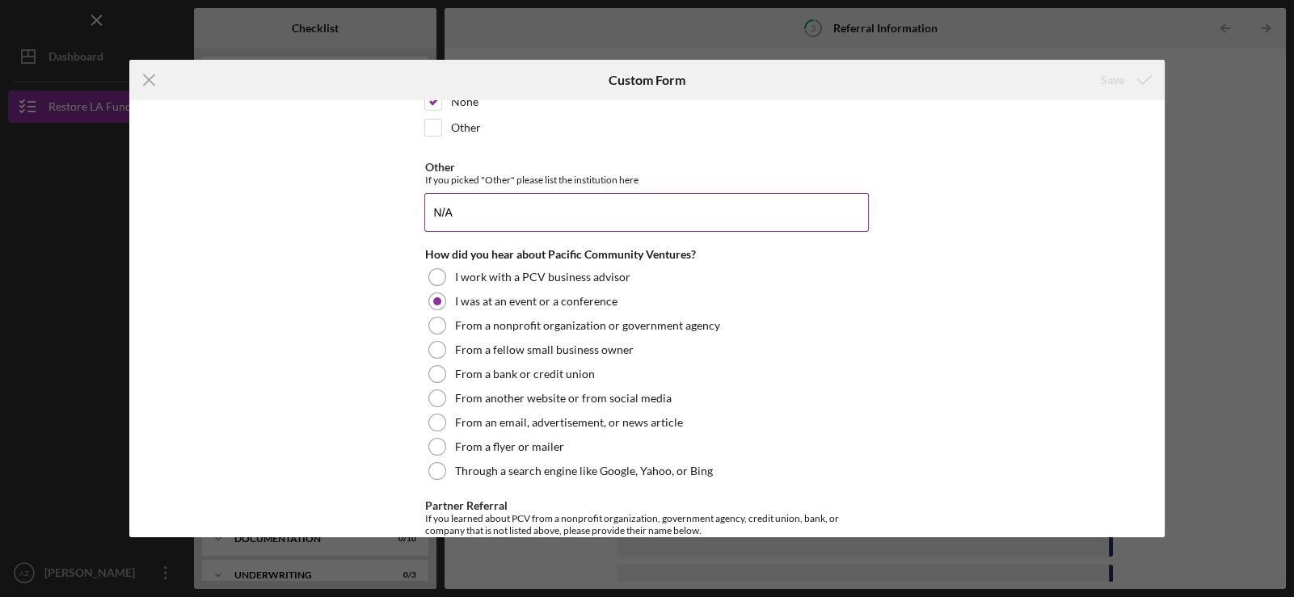
scroll to position [449, 0]
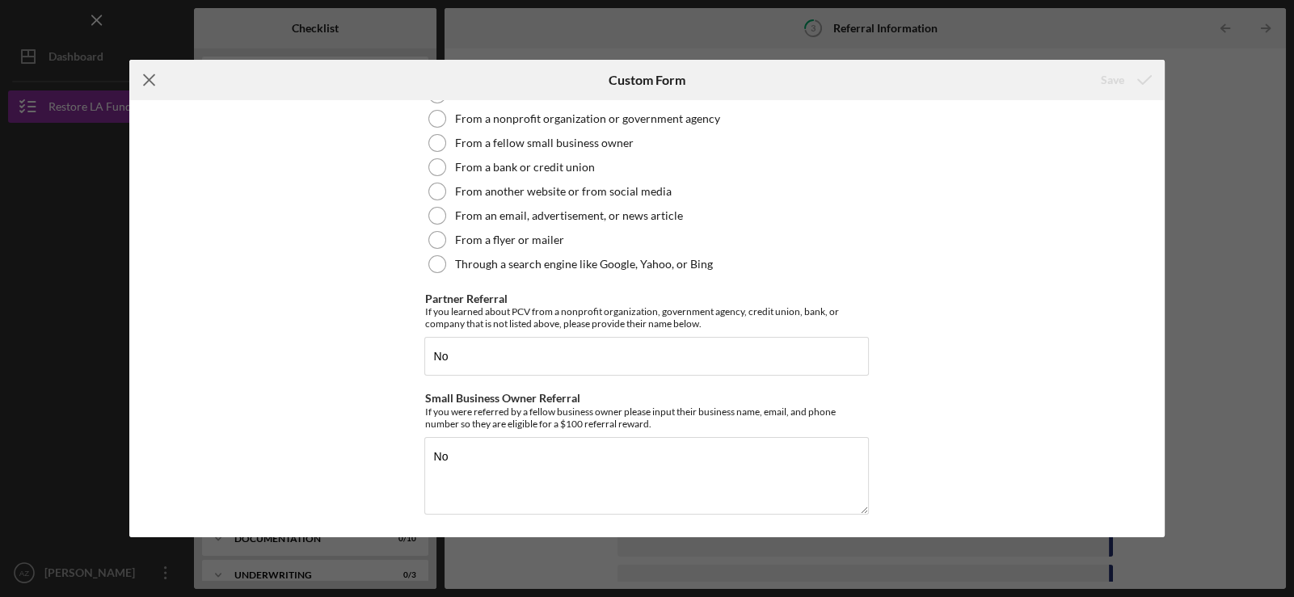
click at [150, 78] on line at bounding box center [149, 80] width 11 height 11
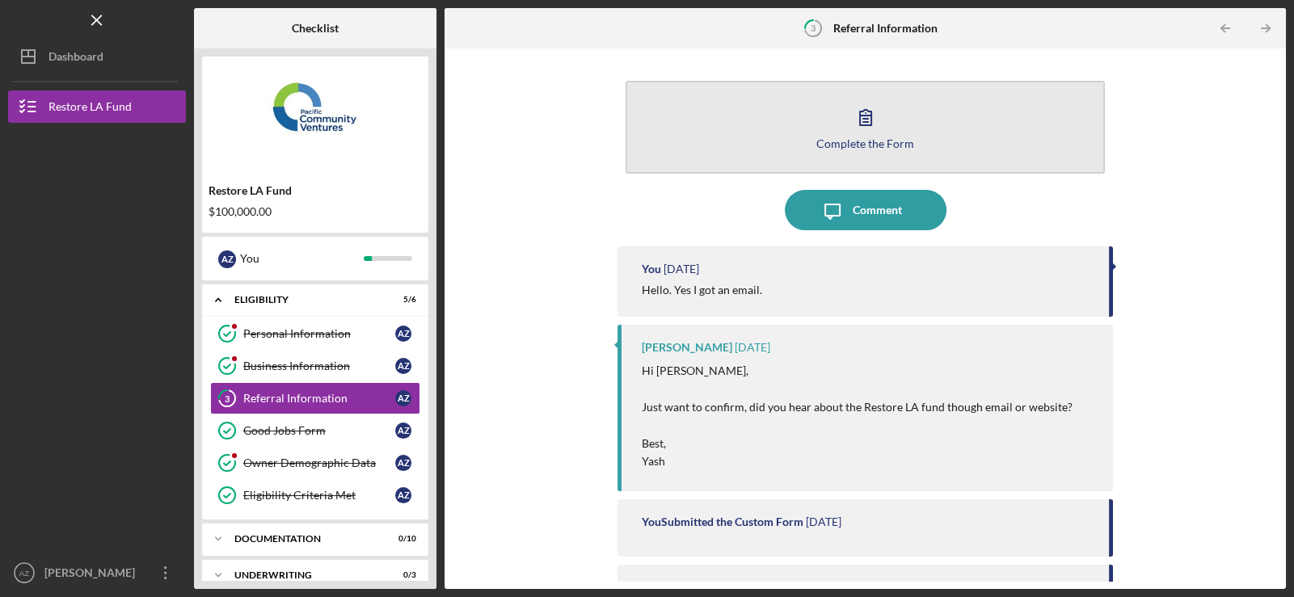
click at [849, 131] on icon "button" at bounding box center [865, 117] width 40 height 40
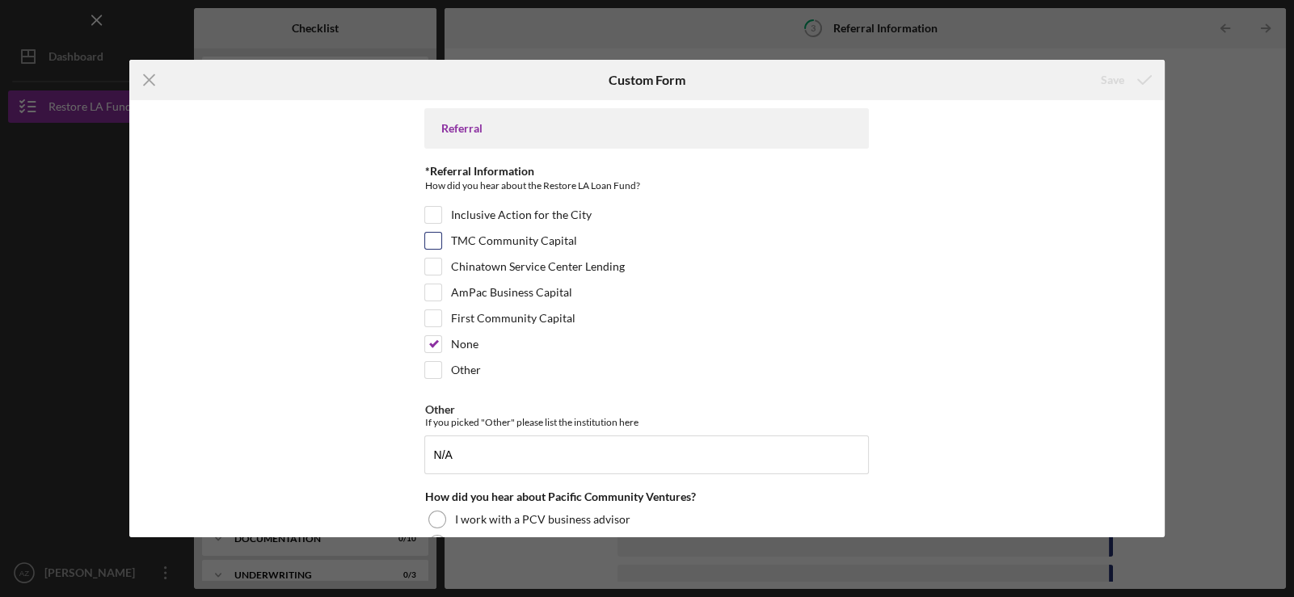
click at [425, 242] on input "TMC Community Capital" at bounding box center [433, 241] width 16 height 16
checkbox input "true"
click at [428, 350] on input "None" at bounding box center [433, 344] width 16 height 16
checkbox input "false"
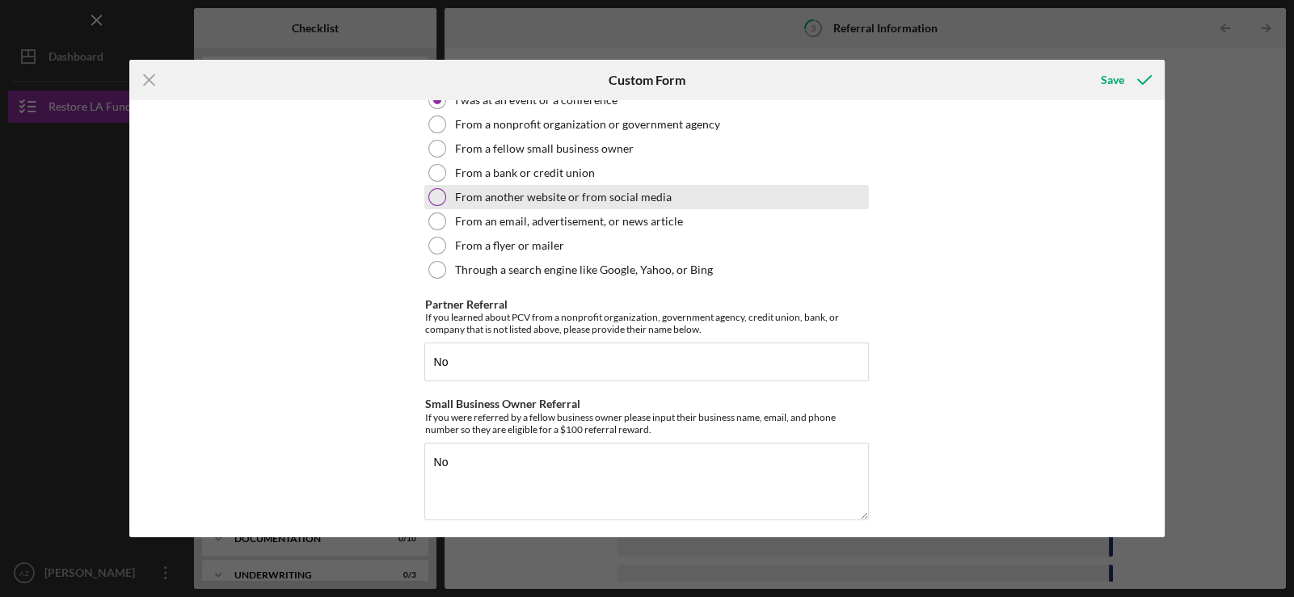
scroll to position [449, 0]
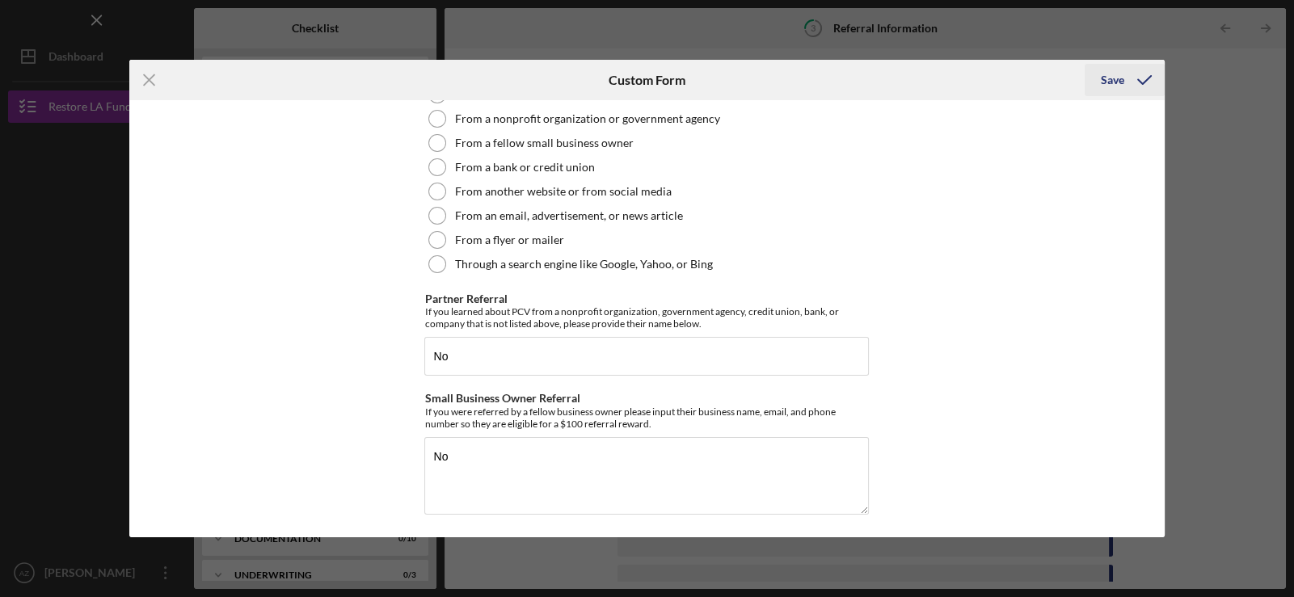
click at [1123, 83] on div "Save" at bounding box center [1112, 80] width 23 height 32
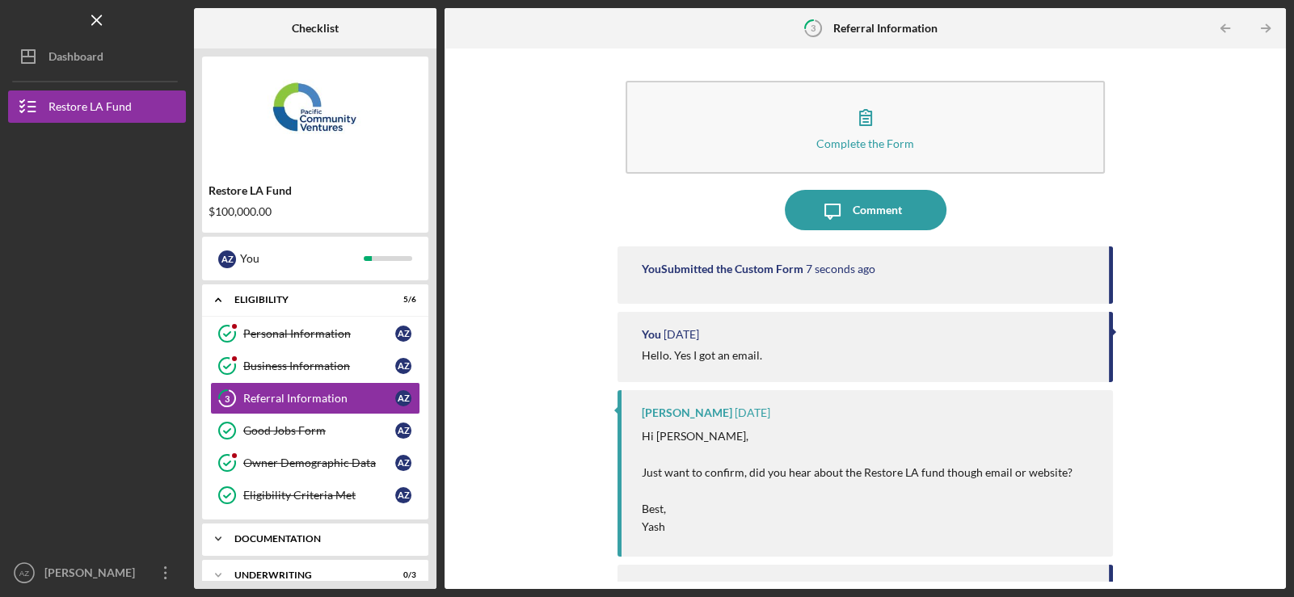
click at [305, 537] on div "Documentation" at bounding box center [321, 539] width 174 height 10
click at [307, 567] on div "Full Application Form" at bounding box center [319, 573] width 152 height 13
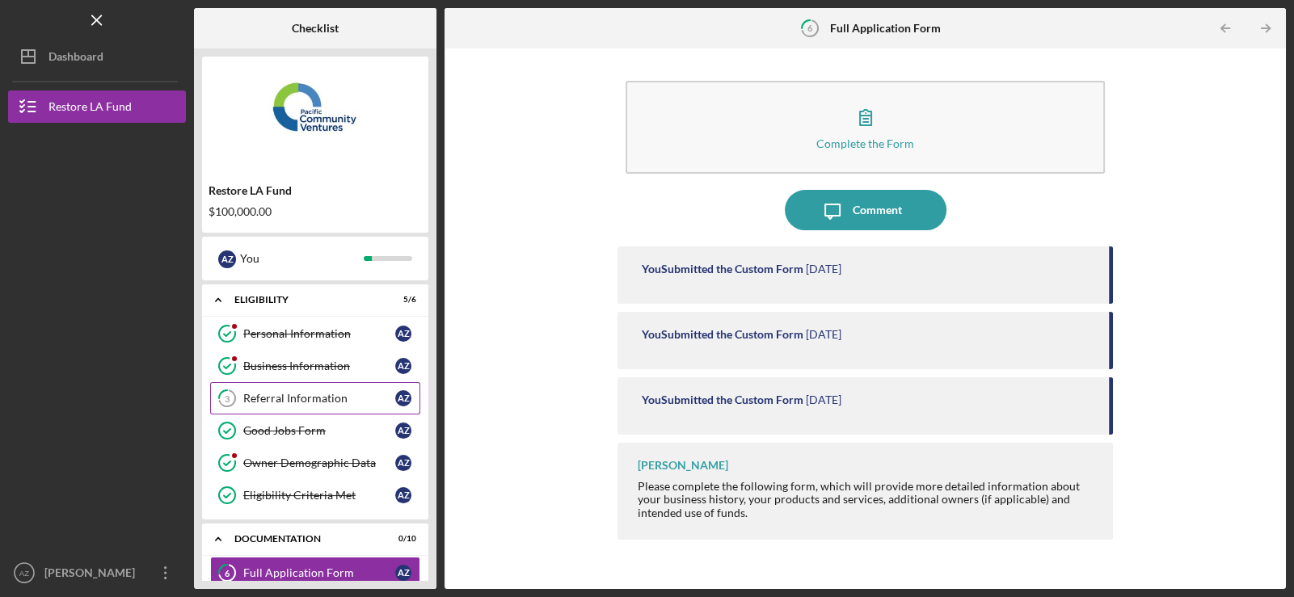
click at [269, 384] on link "3 Referral Information A Z" at bounding box center [315, 398] width 210 height 32
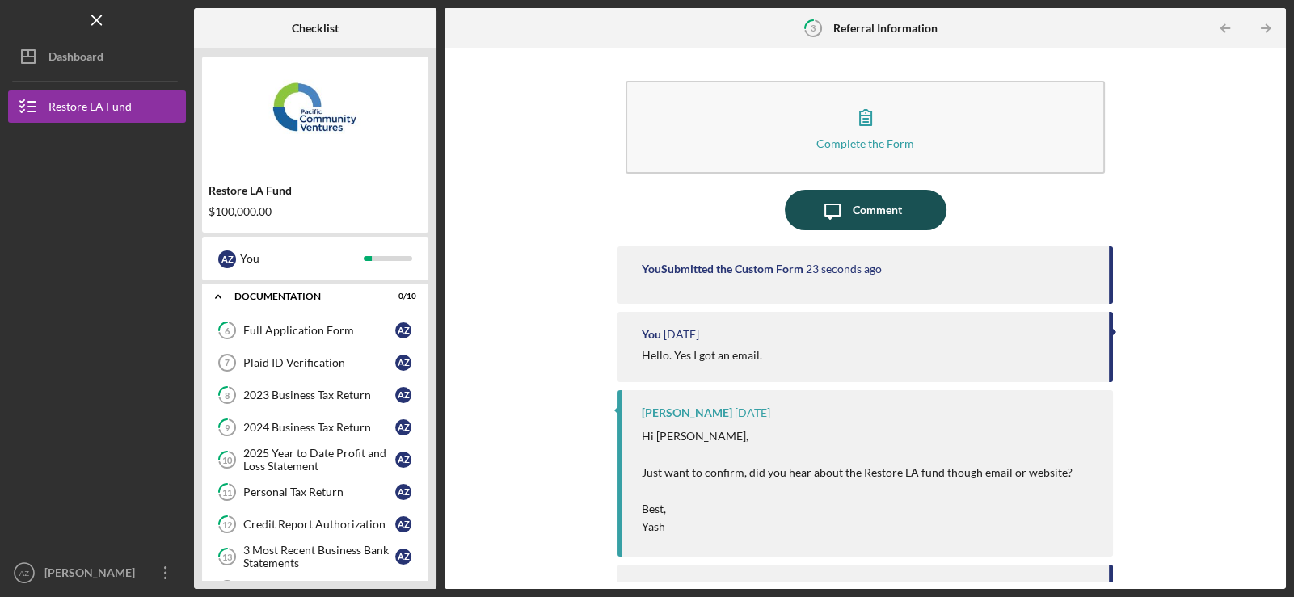
click at [866, 214] on div "Comment" at bounding box center [877, 210] width 49 height 40
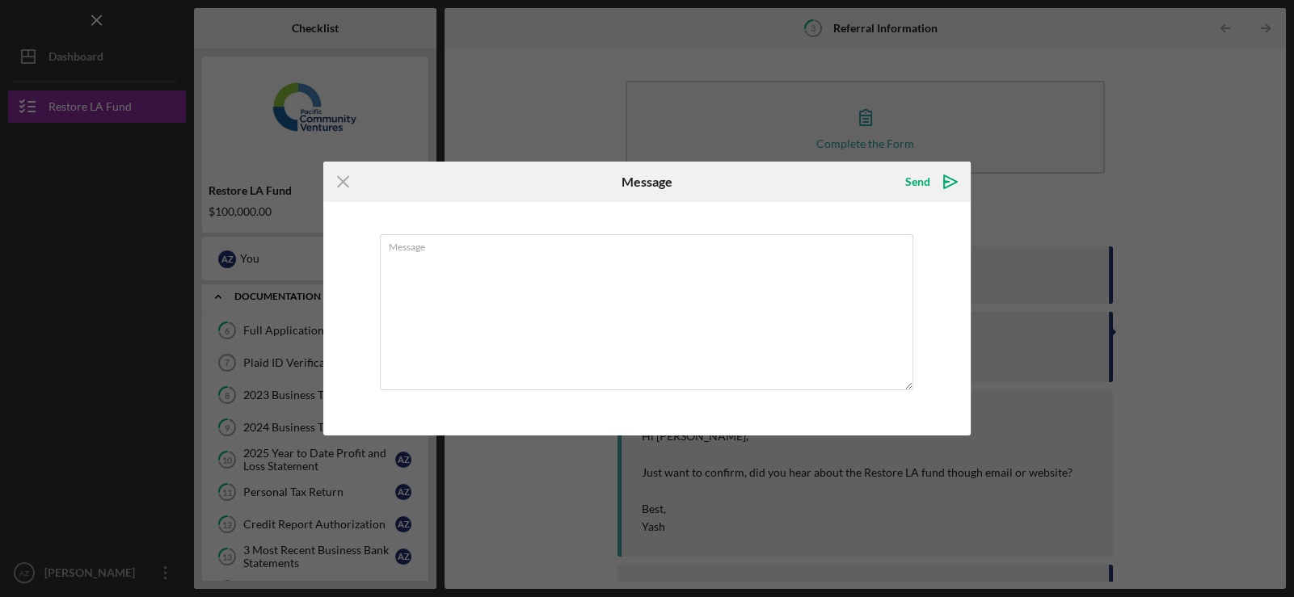
click at [28, 104] on div "Icon/Menu Close Message Send Icon/icon-invite-send Message Cancel Send Icon/ico…" at bounding box center [647, 298] width 1294 height 597
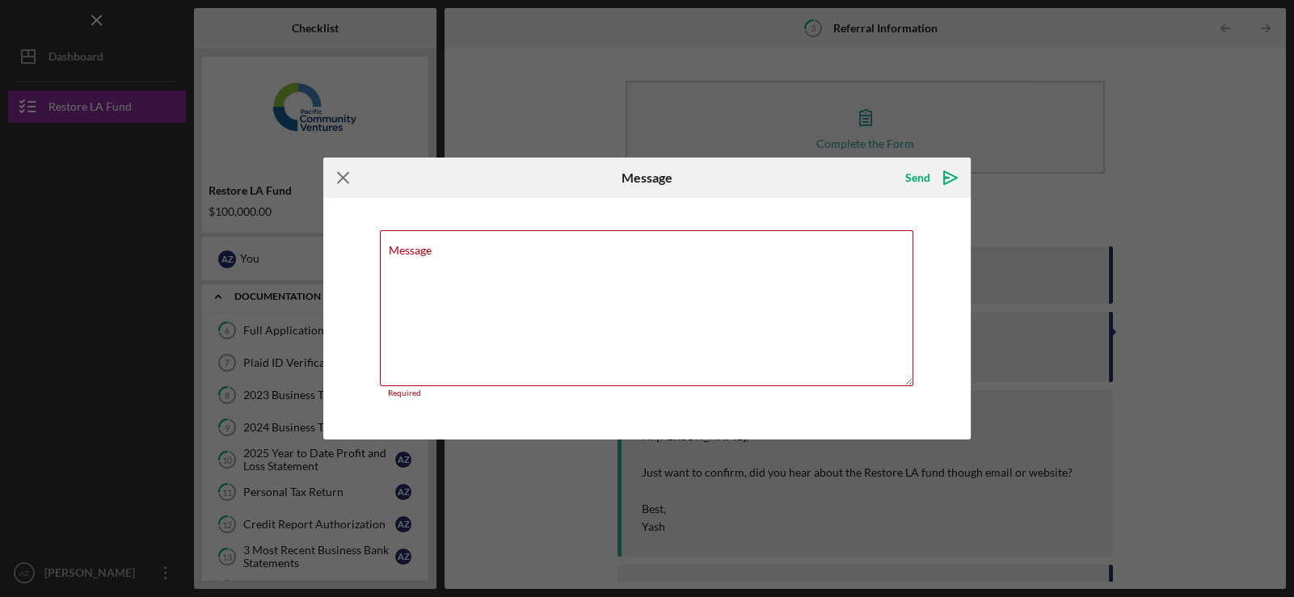
click at [348, 177] on icon "Icon/Menu Close" at bounding box center [343, 178] width 40 height 40
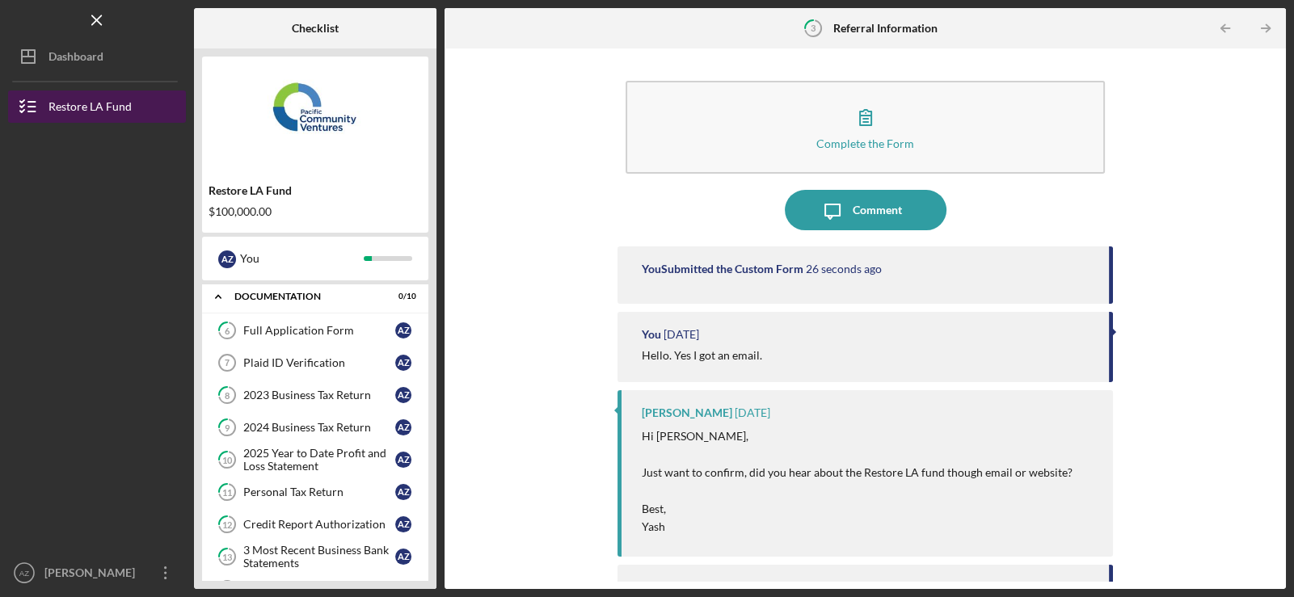
click at [40, 107] on icon "button" at bounding box center [28, 106] width 40 height 40
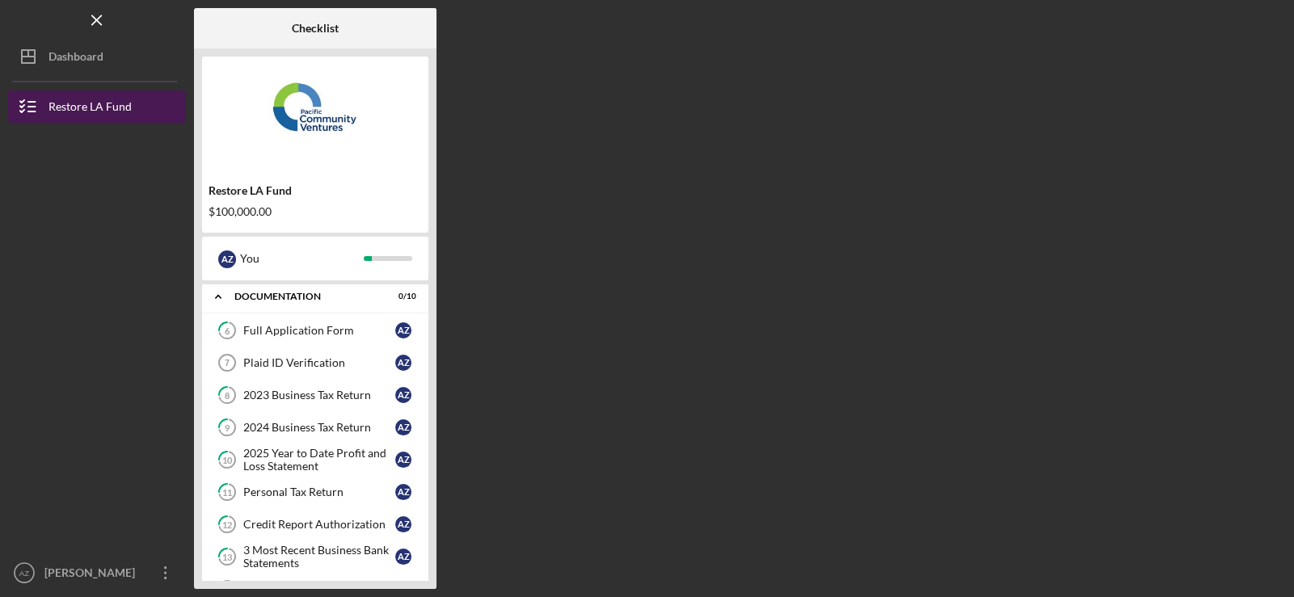
click at [21, 104] on icon "button" at bounding box center [28, 106] width 40 height 40
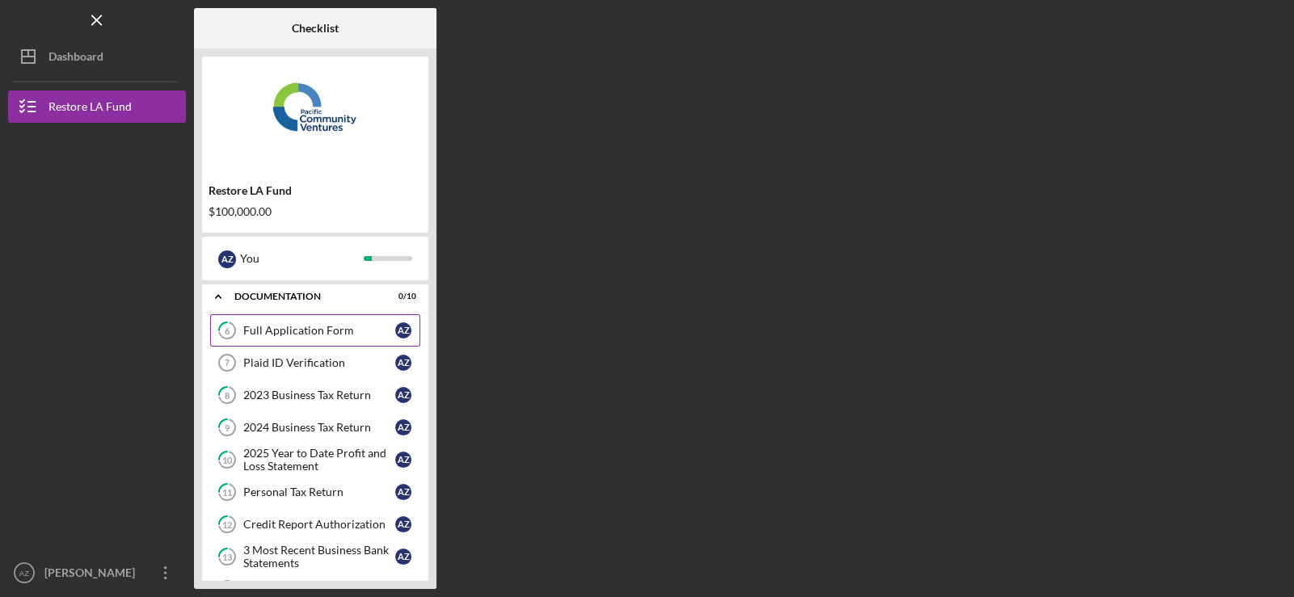
click at [310, 334] on div "Full Application Form" at bounding box center [319, 330] width 152 height 13
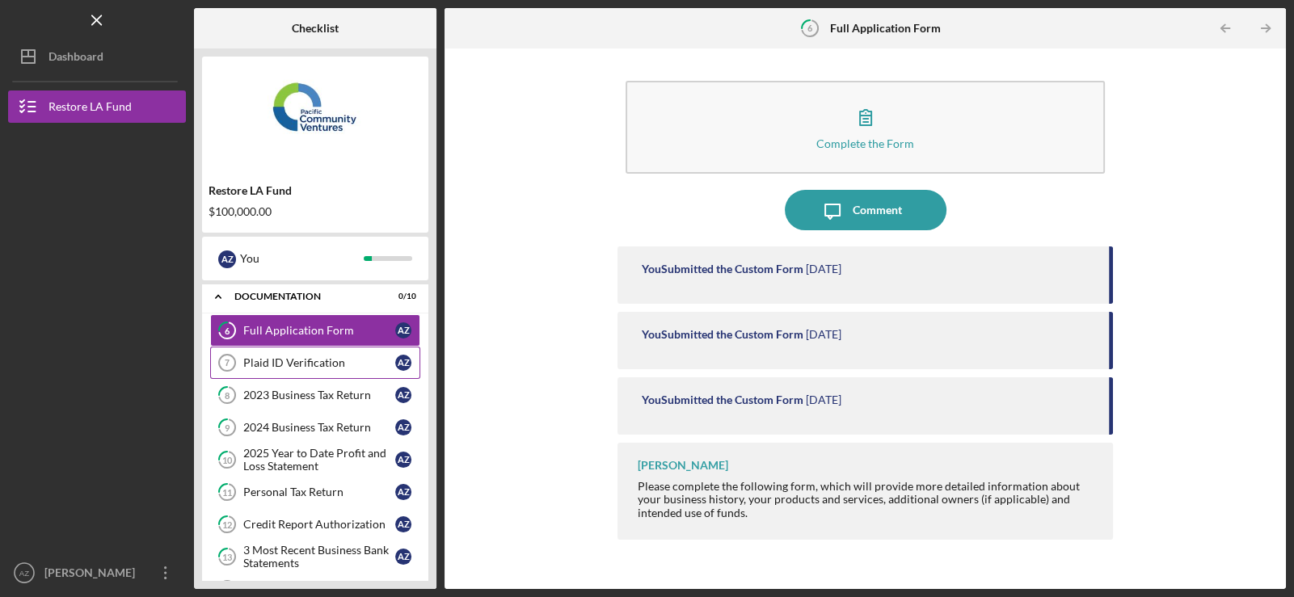
click at [319, 375] on link "Plaid ID Verification 7 Plaid ID Verification A Z" at bounding box center [315, 363] width 210 height 32
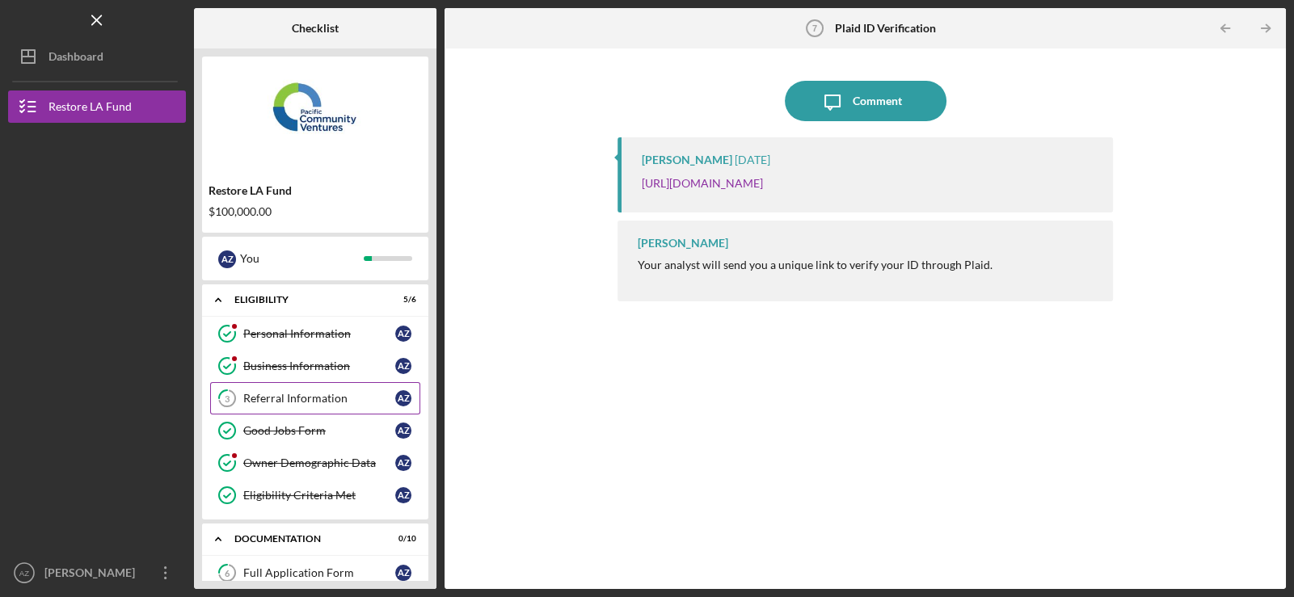
click at [296, 390] on link "3 Referral Information A Z" at bounding box center [315, 398] width 210 height 32
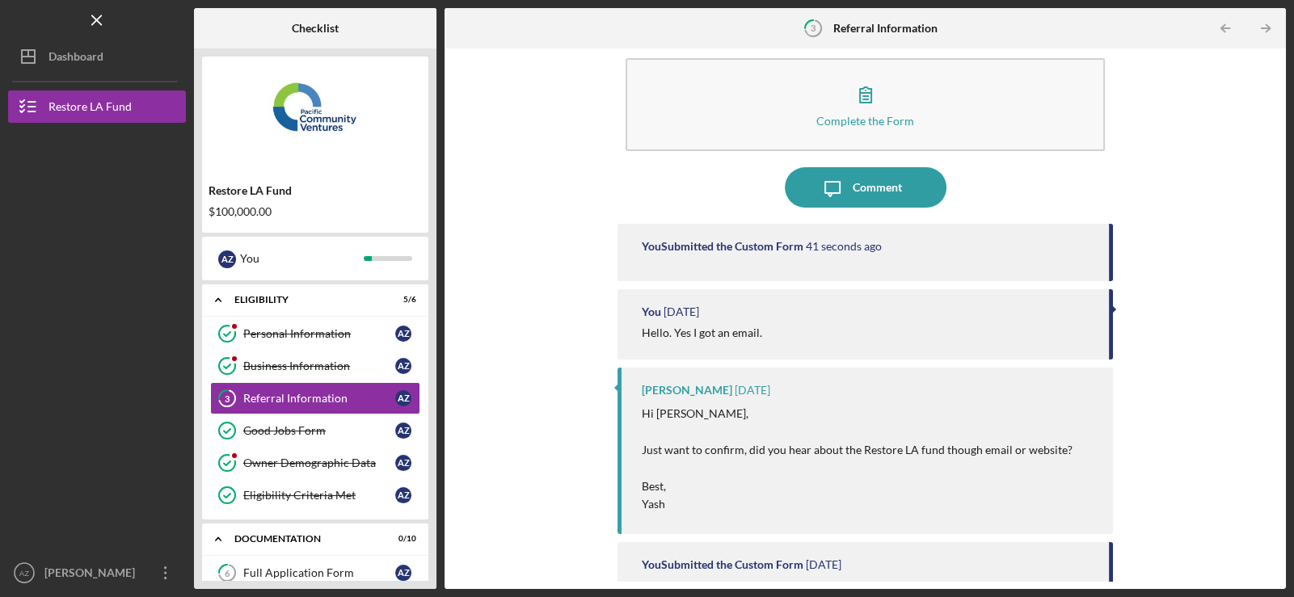
scroll to position [18, 0]
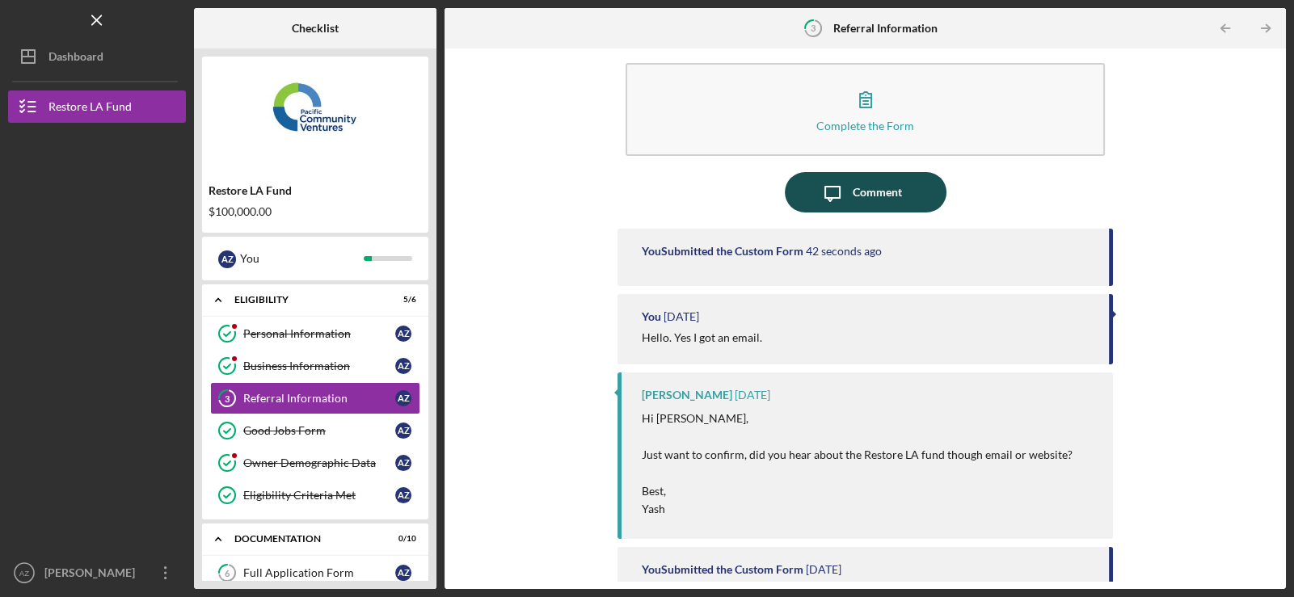
click at [853, 181] on div "Comment" at bounding box center [877, 192] width 49 height 40
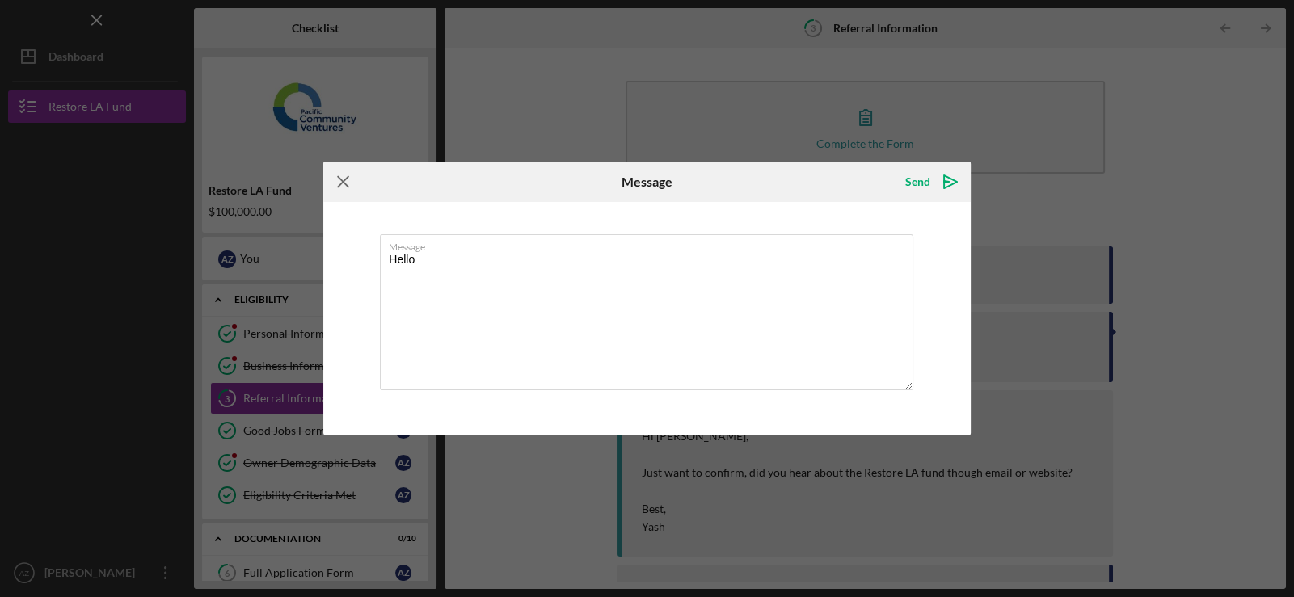
type textarea "Hello"
click at [346, 183] on icon "Icon/Menu Close" at bounding box center [343, 182] width 40 height 40
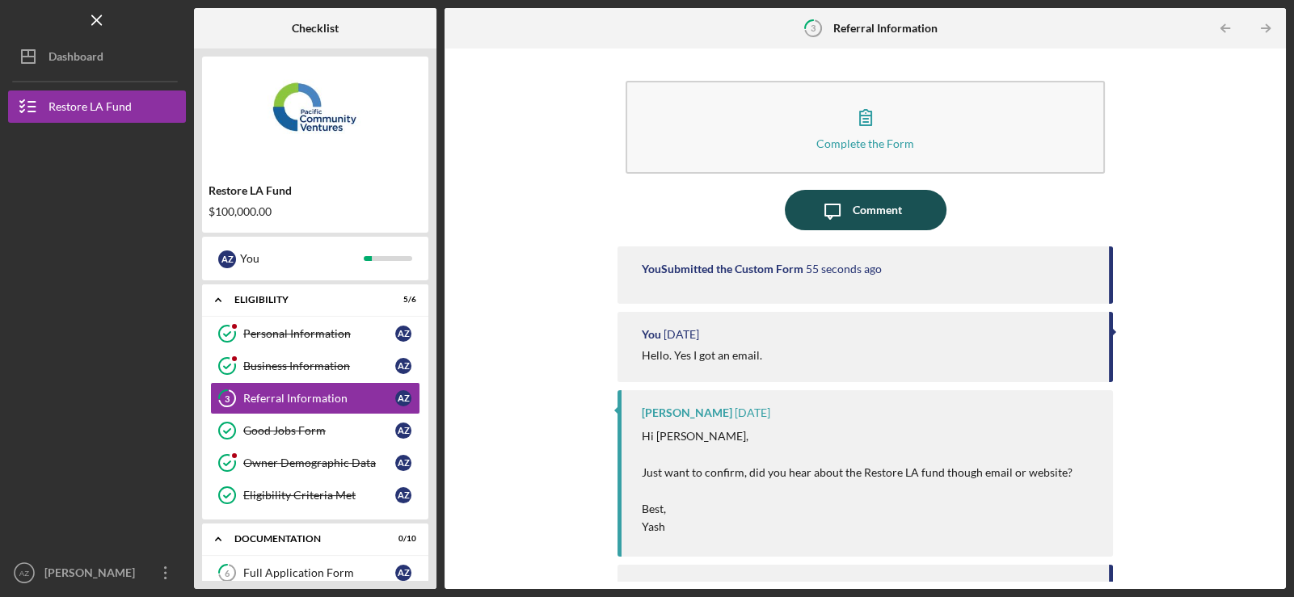
click at [925, 195] on button "Icon/Message Comment" at bounding box center [866, 210] width 162 height 40
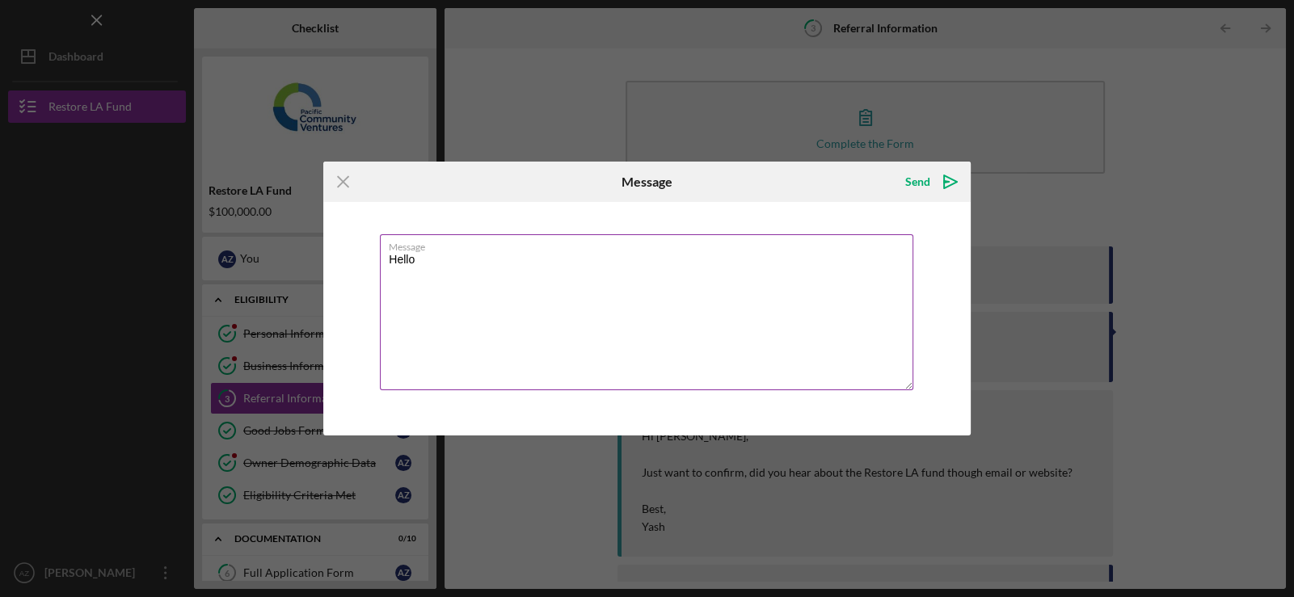
click at [449, 262] on textarea "Hello" at bounding box center [646, 312] width 533 height 156
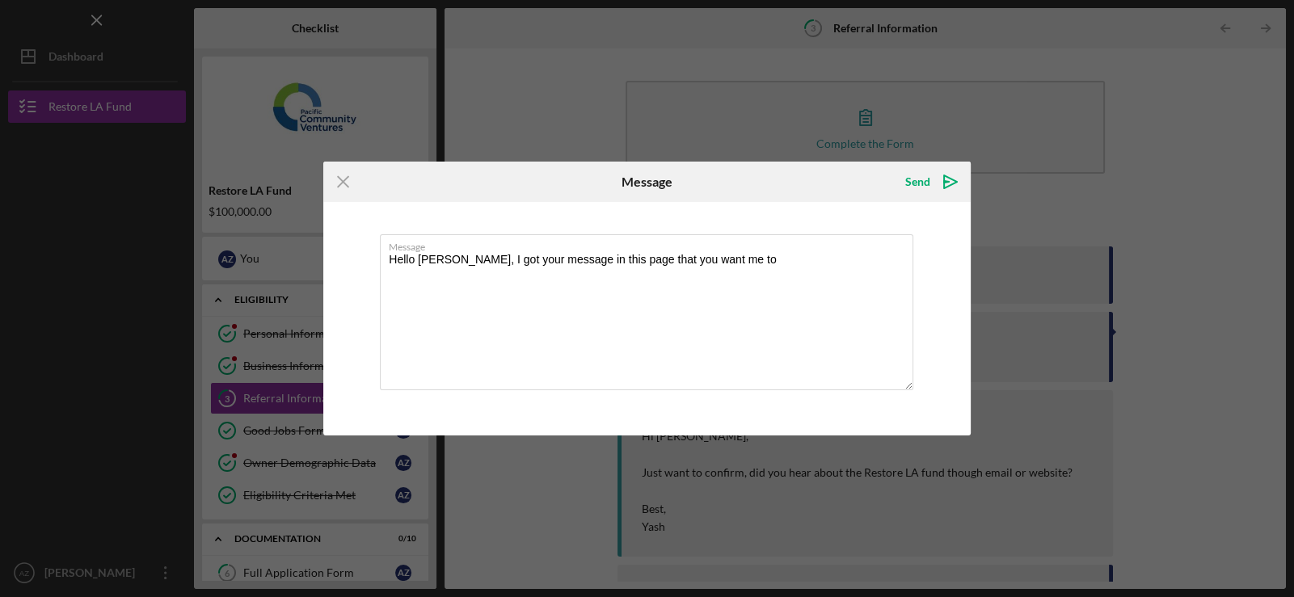
drag, startPoint x: 1277, startPoint y: 276, endPoint x: 1232, endPoint y: 365, distance: 100.1
click at [1271, 389] on div "Icon/Menu Close Message Send Icon/icon-invite-send Message Hello Yash, I got yo…" at bounding box center [647, 298] width 1294 height 597
click at [768, 278] on textarea "Hello Yash, I got your message in this page that you want me to" at bounding box center [646, 312] width 533 height 156
click at [611, 259] on textarea "Hello Yash, Please let me know if I need to fillout this page" at bounding box center [646, 312] width 533 height 156
click at [710, 267] on textarea "Hello Yash, Please let me know if I need to fill out this page" at bounding box center [646, 312] width 533 height 156
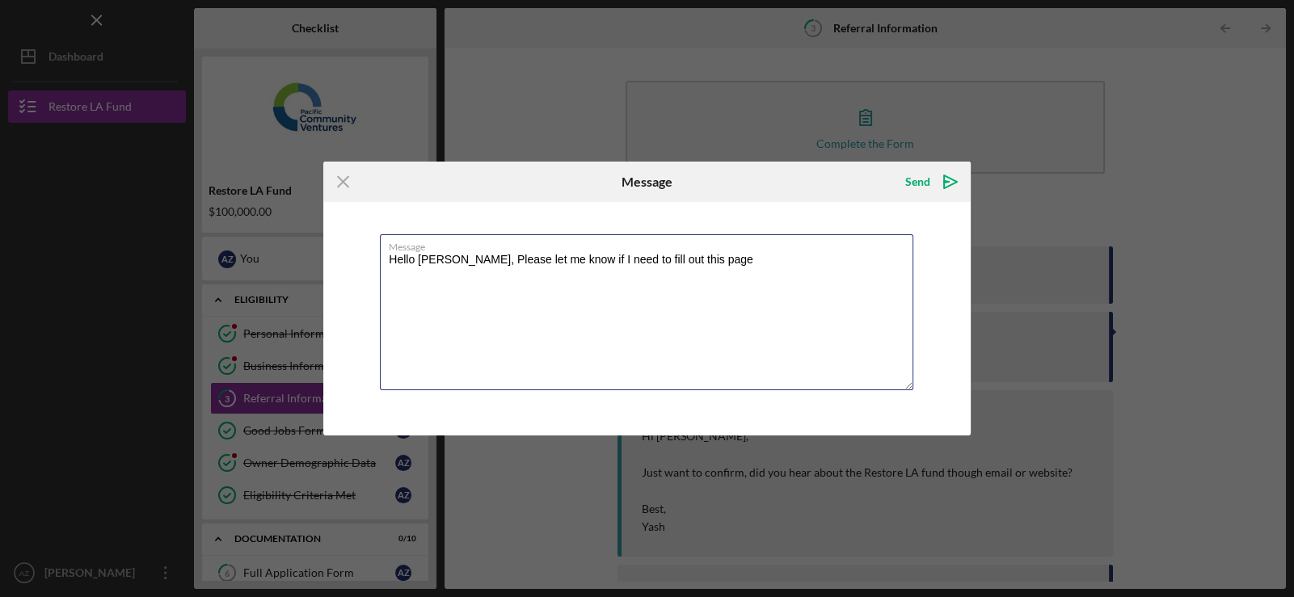
type textarea "Hello Yash, Please let me know if I need to fill out this page"
drag, startPoint x: 1274, startPoint y: 310, endPoint x: 1292, endPoint y: 478, distance: 169.1
click at [1292, 478] on div "Icon/Menu Close Message Send Icon/icon-invite-send Message Hello Yash, Please l…" at bounding box center [647, 298] width 1294 height 597
drag, startPoint x: 701, startPoint y: 262, endPoint x: 382, endPoint y: 256, distance: 319.3
click at [380, 258] on textarea "Hello Yash, Please let me know if I need to fill out this page" at bounding box center [646, 312] width 533 height 156
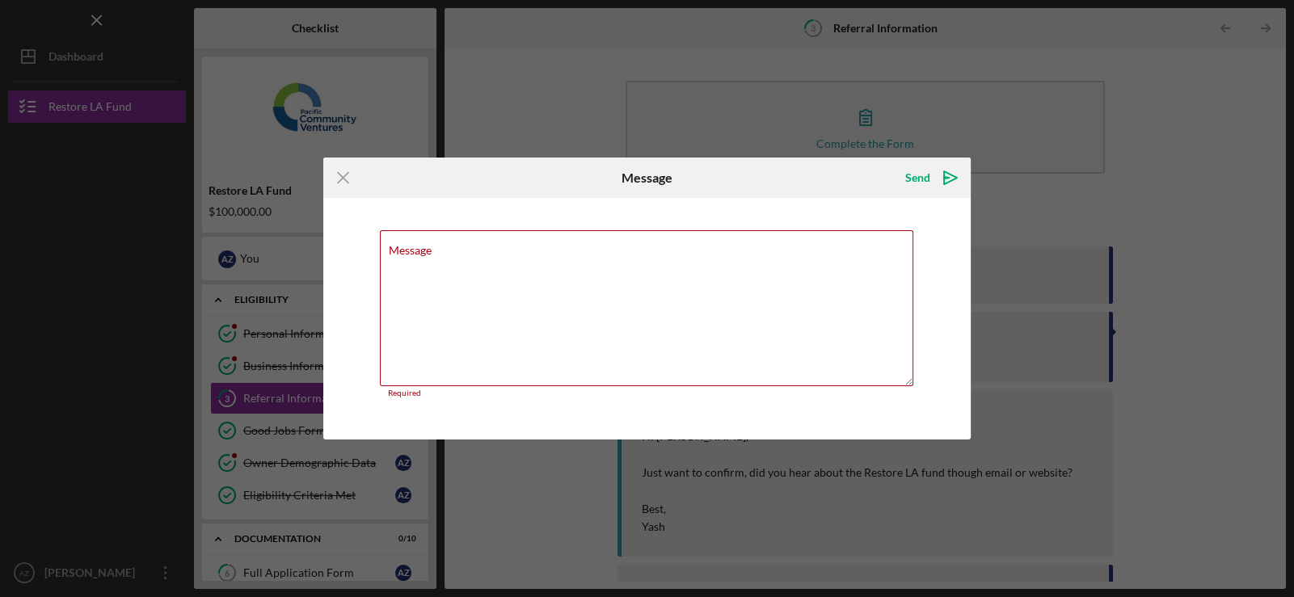
drag, startPoint x: 342, startPoint y: 173, endPoint x: 388, endPoint y: 193, distance: 50.3
click at [342, 177] on icon "Icon/Menu Close" at bounding box center [343, 178] width 40 height 40
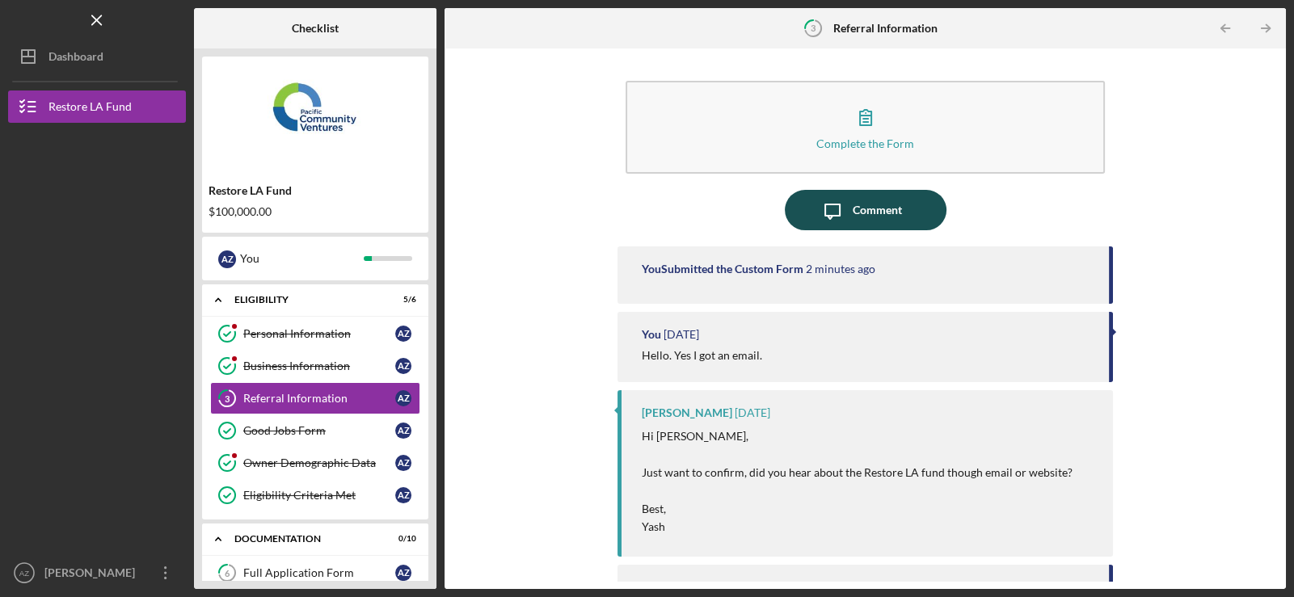
click at [838, 217] on icon "Icon/Message" at bounding box center [832, 210] width 40 height 40
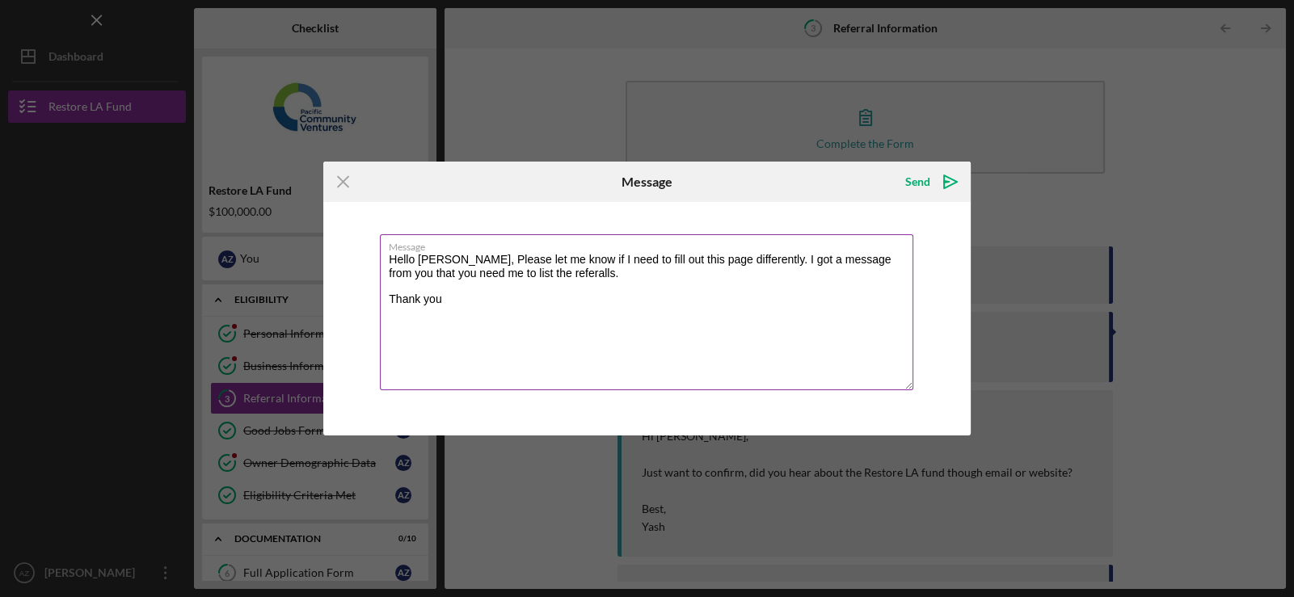
click at [517, 270] on textarea "Hello Yash, Please let me know if I need to fill out this page differently. I g…" at bounding box center [646, 312] width 533 height 156
type textarea "Hello Yash, Please let me know if I need to fill out this page differently. I g…"
click at [933, 179] on icon "Icon/icon-invite-send" at bounding box center [950, 182] width 40 height 40
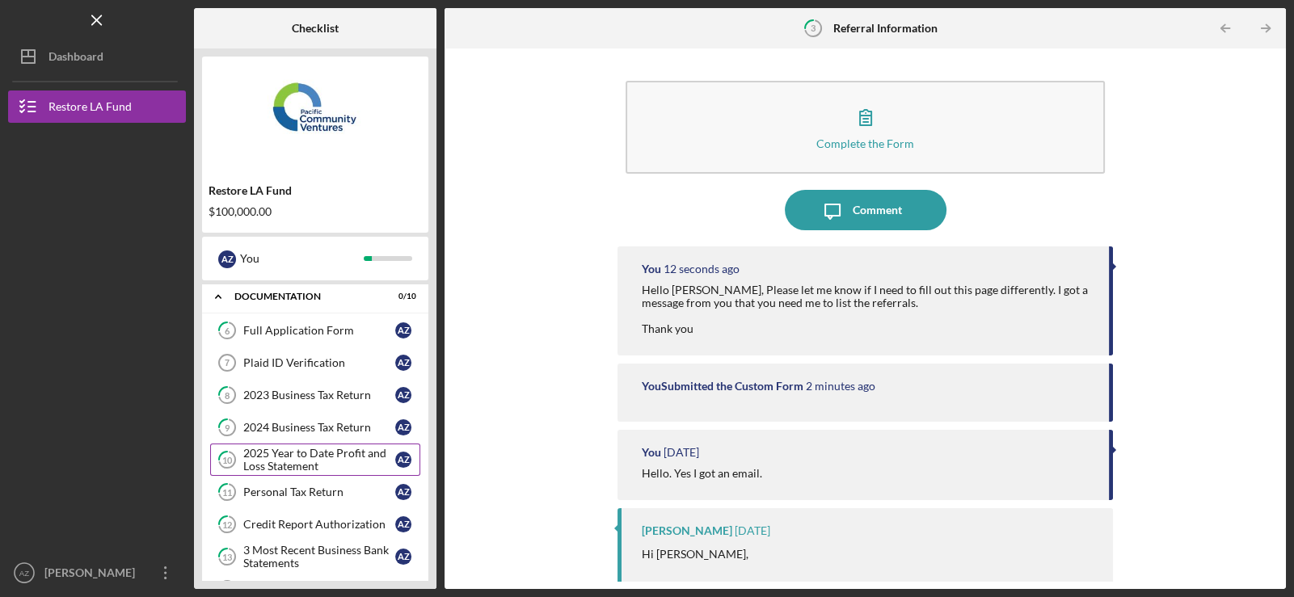
scroll to position [383, 0]
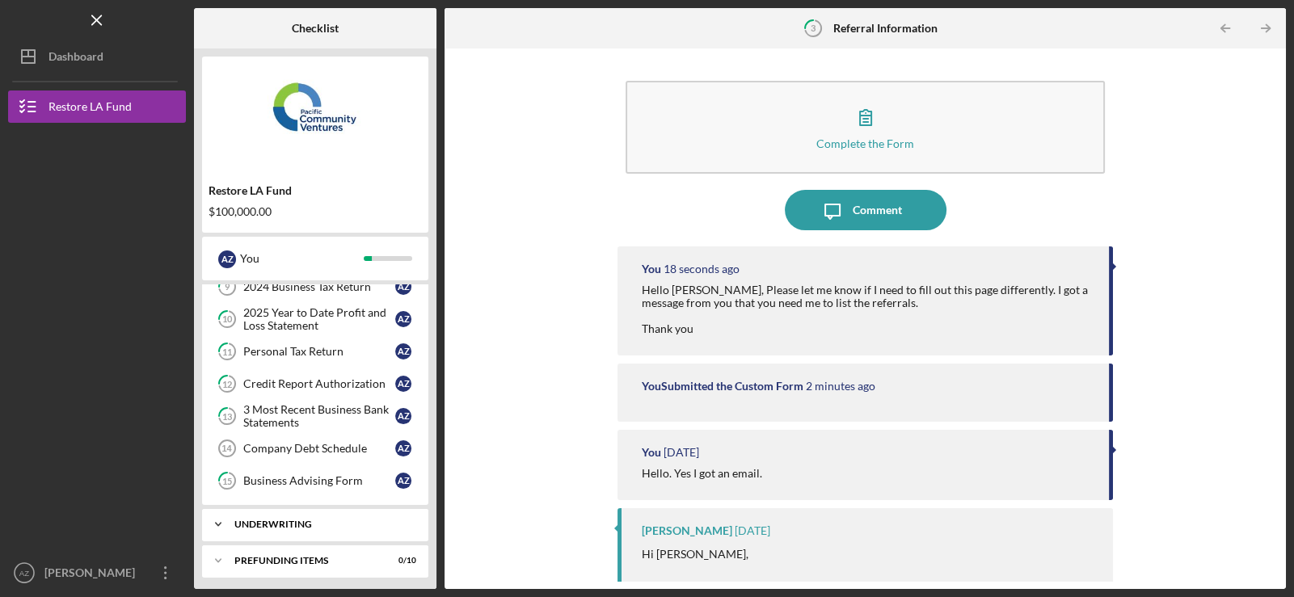
click at [246, 524] on div "Underwriting" at bounding box center [321, 525] width 174 height 10
click at [279, 555] on div "Indicative Terms Sheet" at bounding box center [319, 558] width 152 height 13
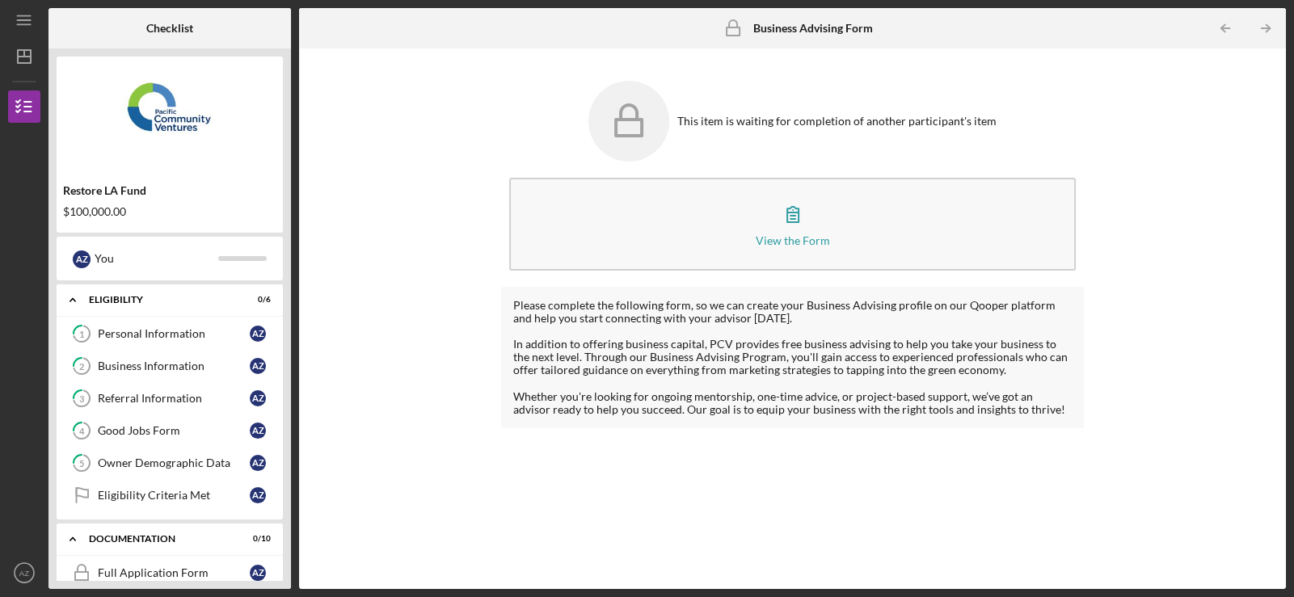
scroll to position [383, 0]
